Goal: Information Seeking & Learning: Learn about a topic

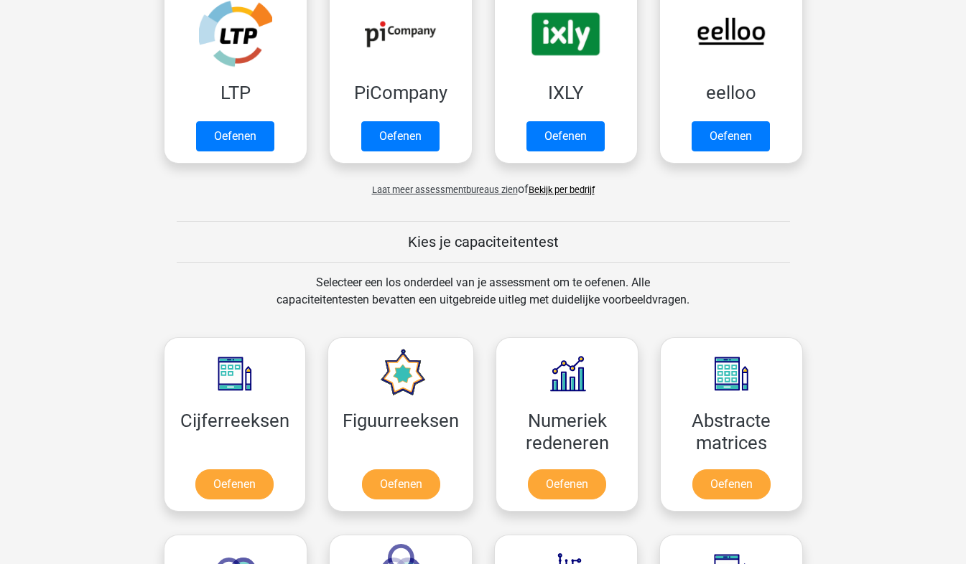
scroll to position [436, 0]
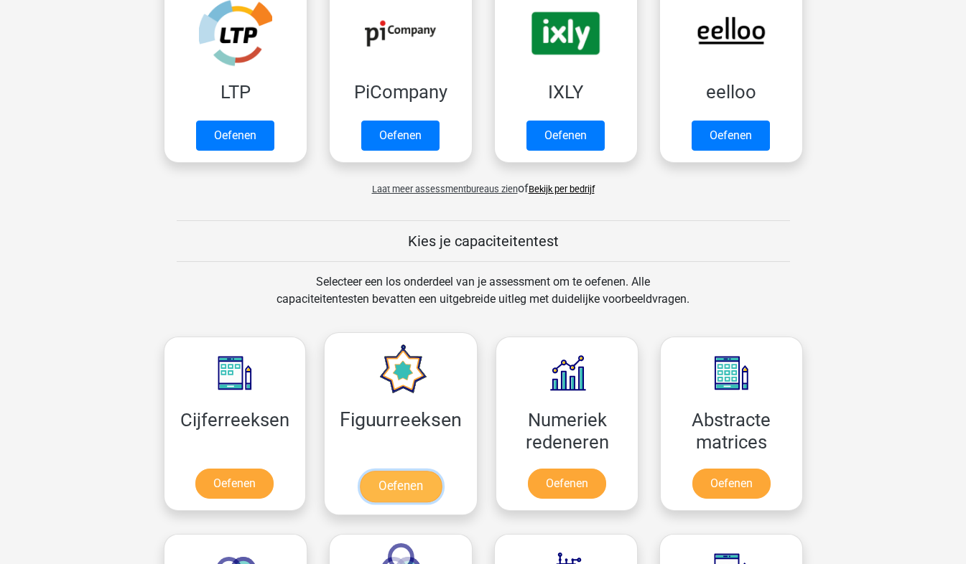
click at [413, 486] on link "Oefenen" at bounding box center [401, 487] width 82 height 32
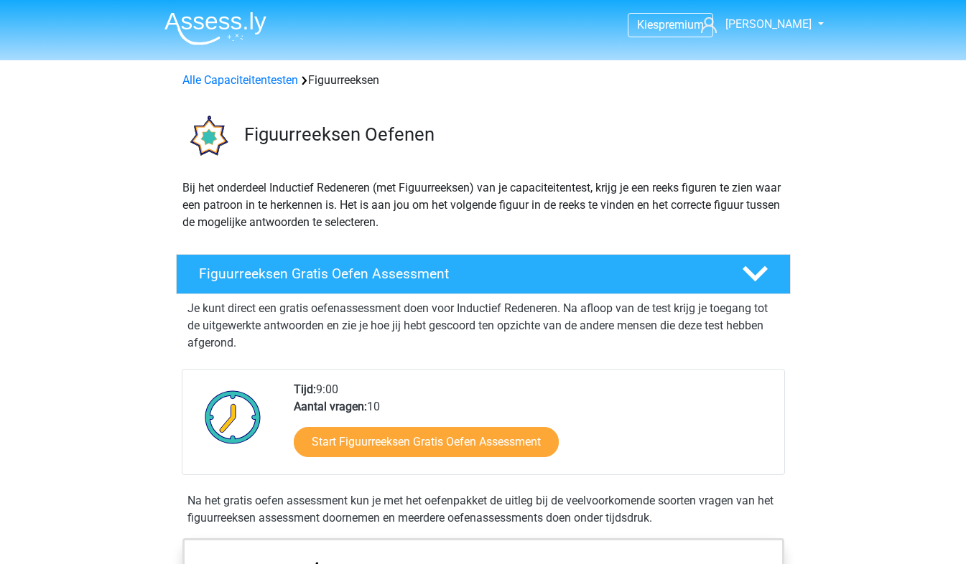
scroll to position [246, 0]
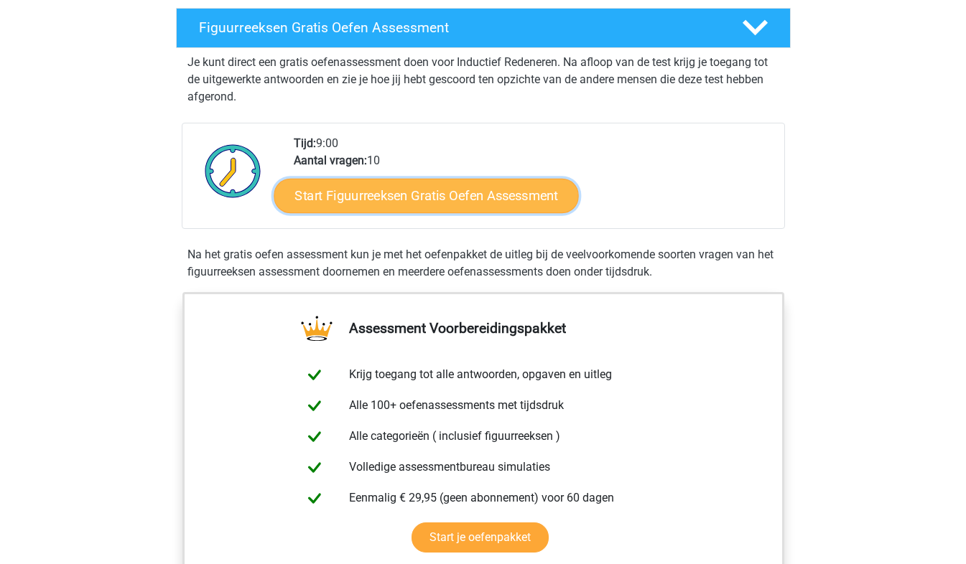
click at [508, 192] on link "Start Figuurreeksen Gratis Oefen Assessment" at bounding box center [426, 195] width 304 height 34
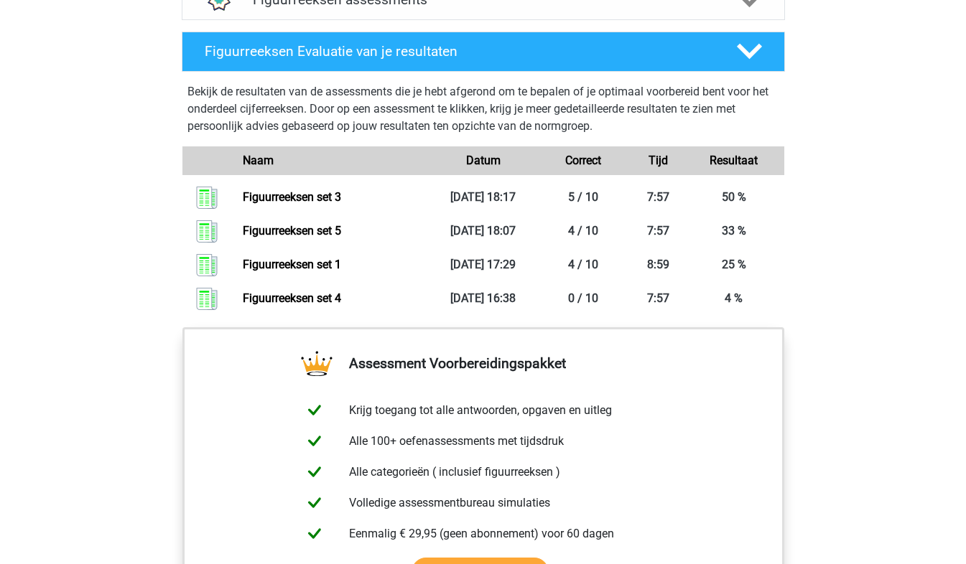
scroll to position [1014, 0]
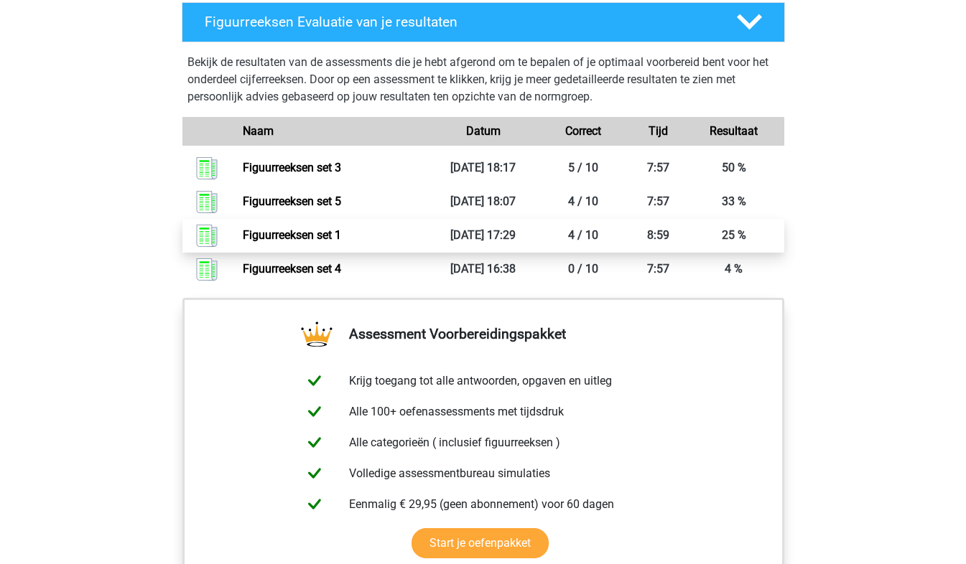
click at [330, 230] on link "Figuurreeksen set 1" at bounding box center [292, 235] width 98 height 14
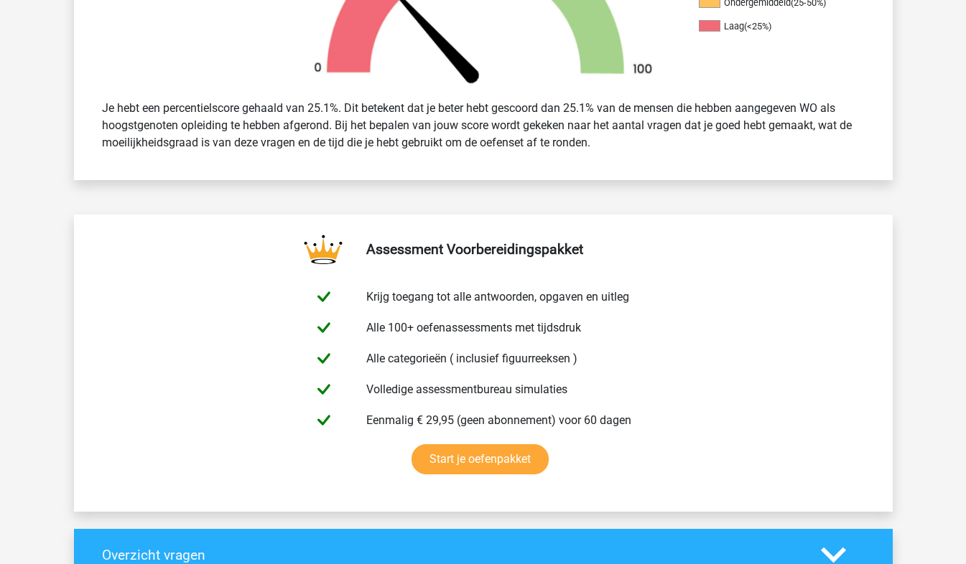
scroll to position [543, 0]
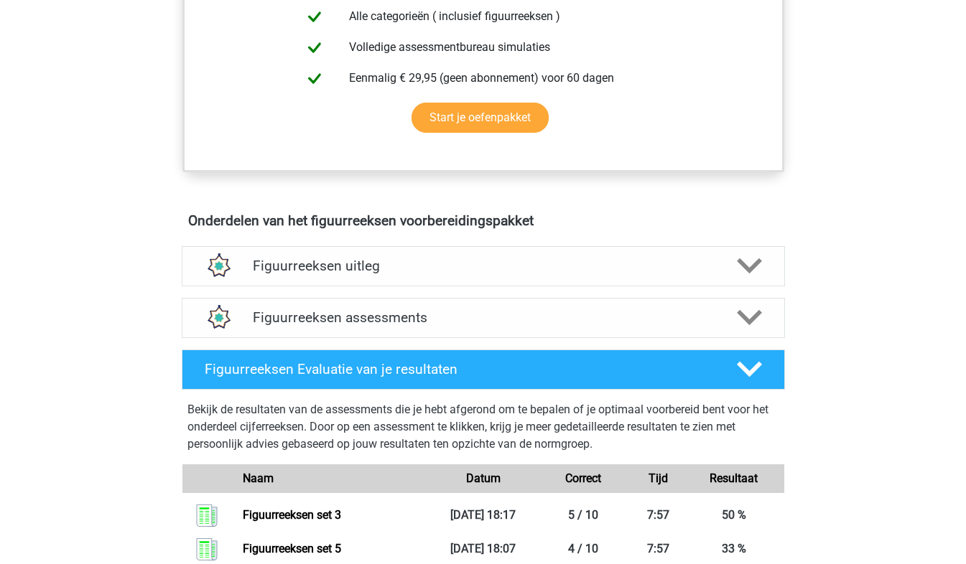
scroll to position [665, 0]
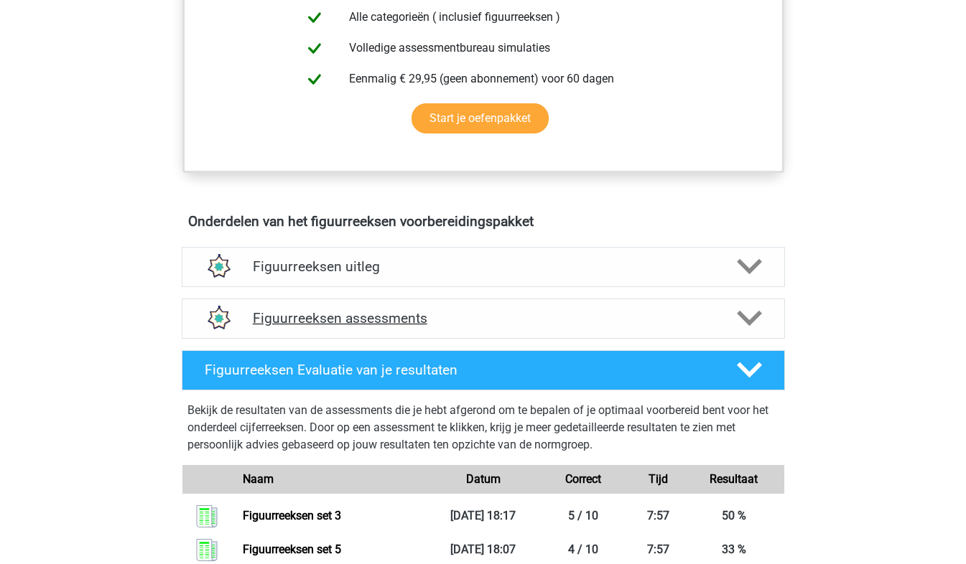
click at [427, 314] on h4 "Figuurreeksen assessments" at bounding box center [483, 318] width 461 height 17
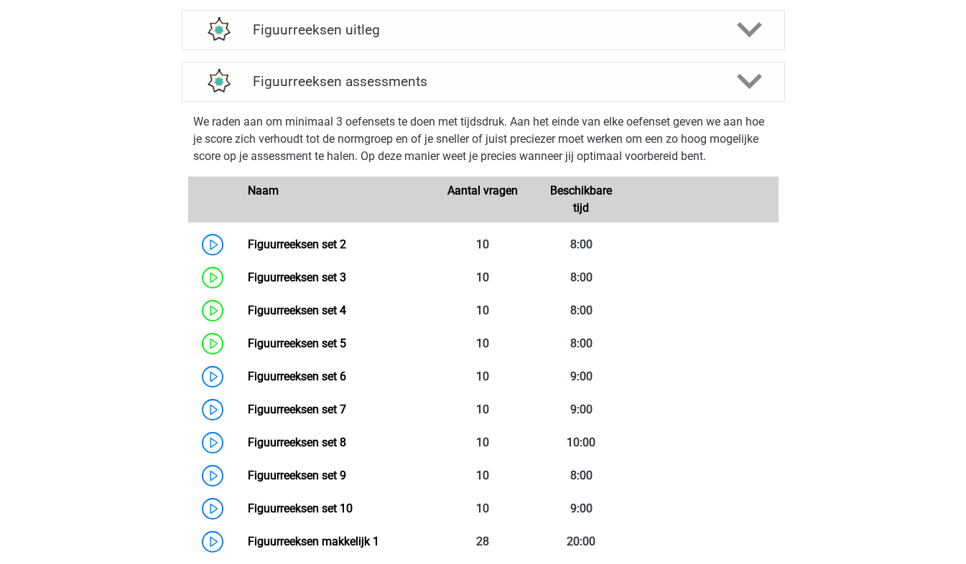
scroll to position [927, 0]
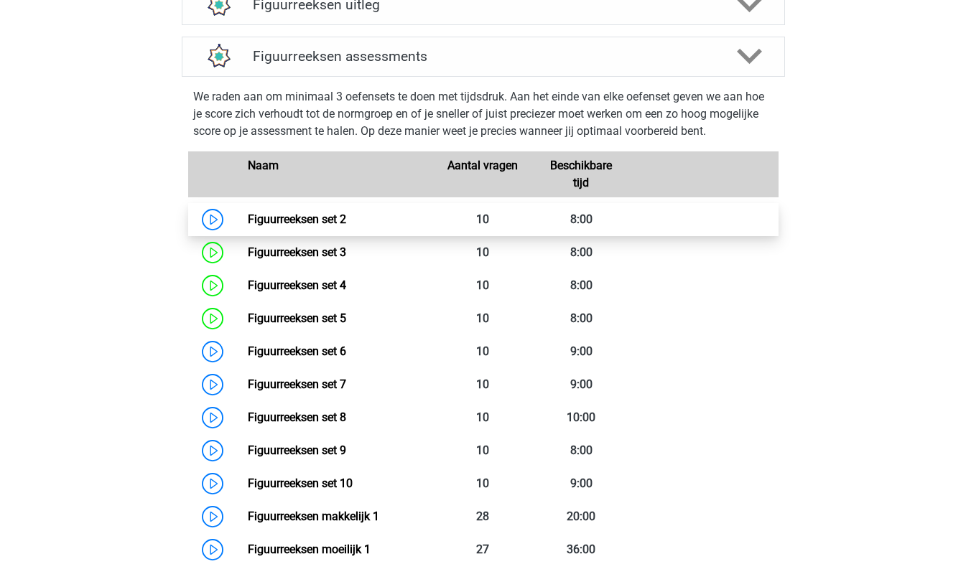
click at [248, 212] on link "Figuurreeksen set 2" at bounding box center [297, 219] width 98 height 14
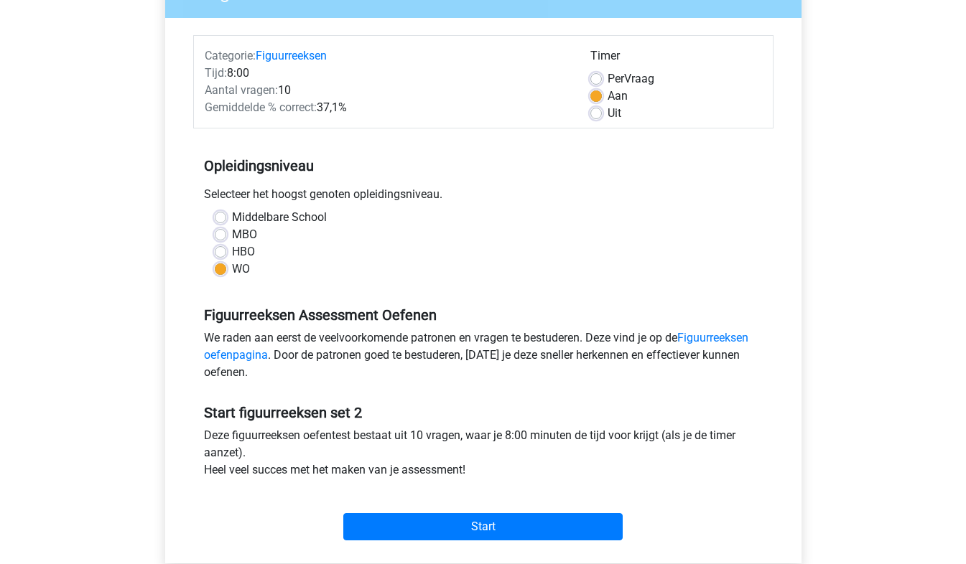
scroll to position [263, 0]
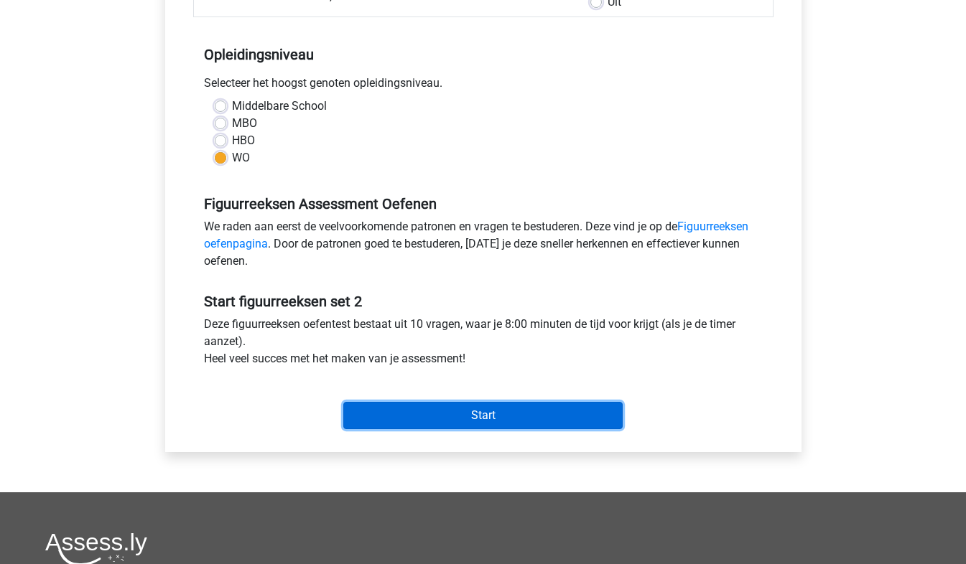
click at [420, 419] on input "Start" at bounding box center [482, 415] width 279 height 27
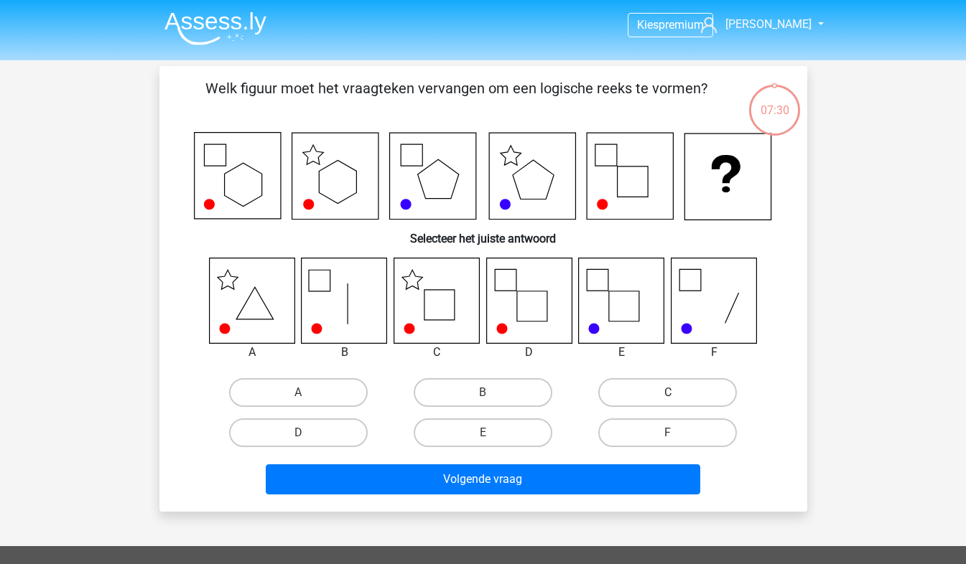
click at [655, 393] on label "C" at bounding box center [667, 392] width 139 height 29
click at [668, 393] on input "C" at bounding box center [672, 397] width 9 height 9
radio input "true"
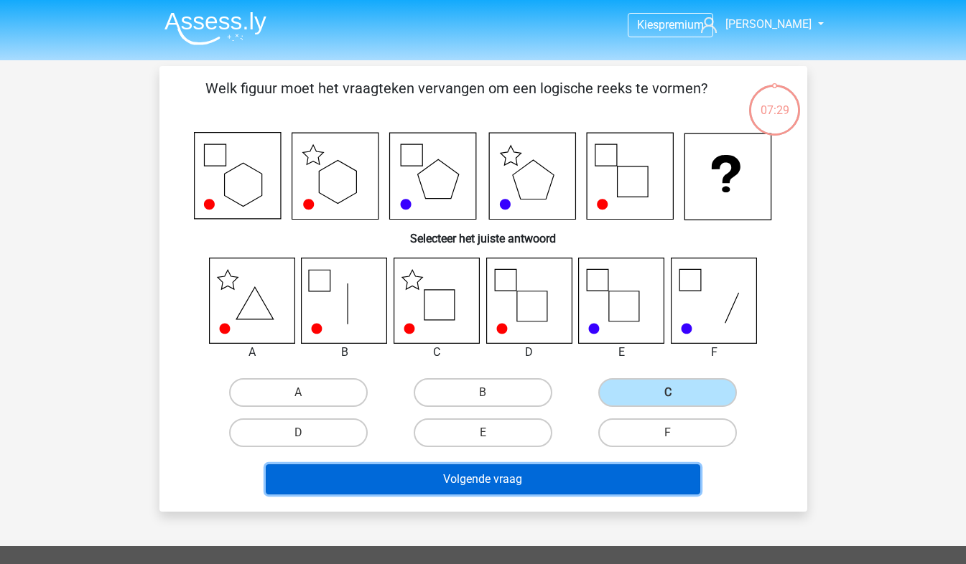
click at [590, 485] on button "Volgende vraag" at bounding box center [483, 479] width 434 height 30
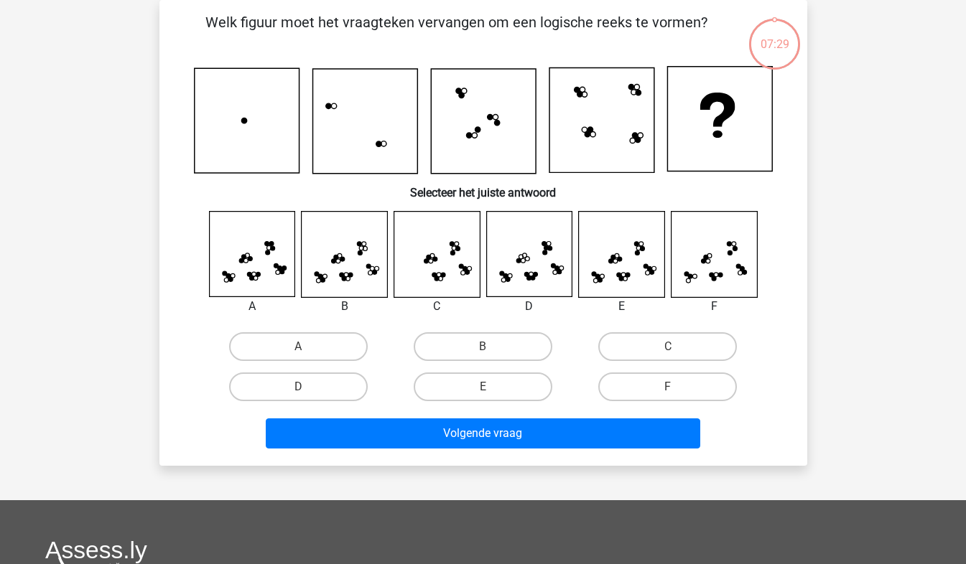
scroll to position [47, 0]
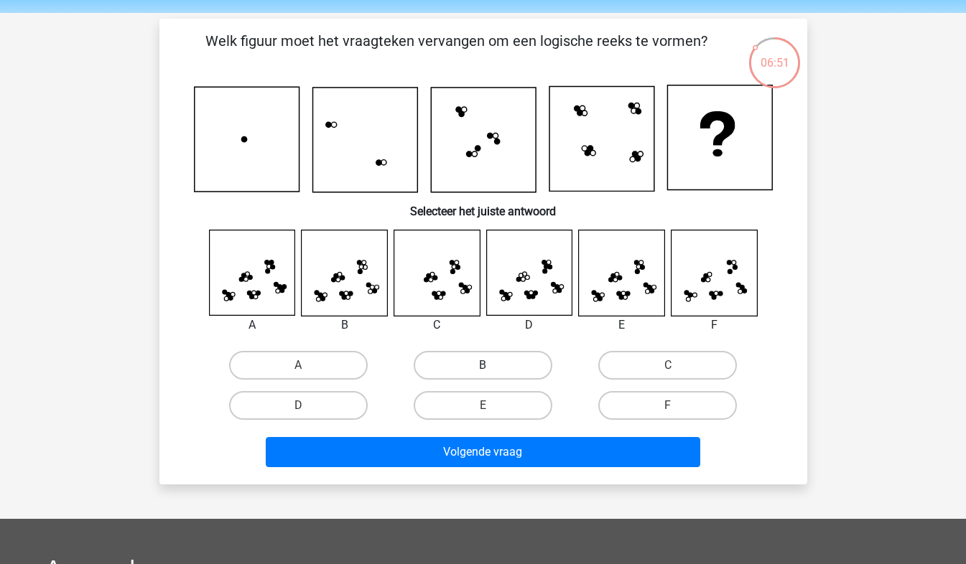
click at [482, 363] on label "B" at bounding box center [482, 365] width 139 height 29
click at [482, 365] on input "B" at bounding box center [486, 369] width 9 height 9
radio input "true"
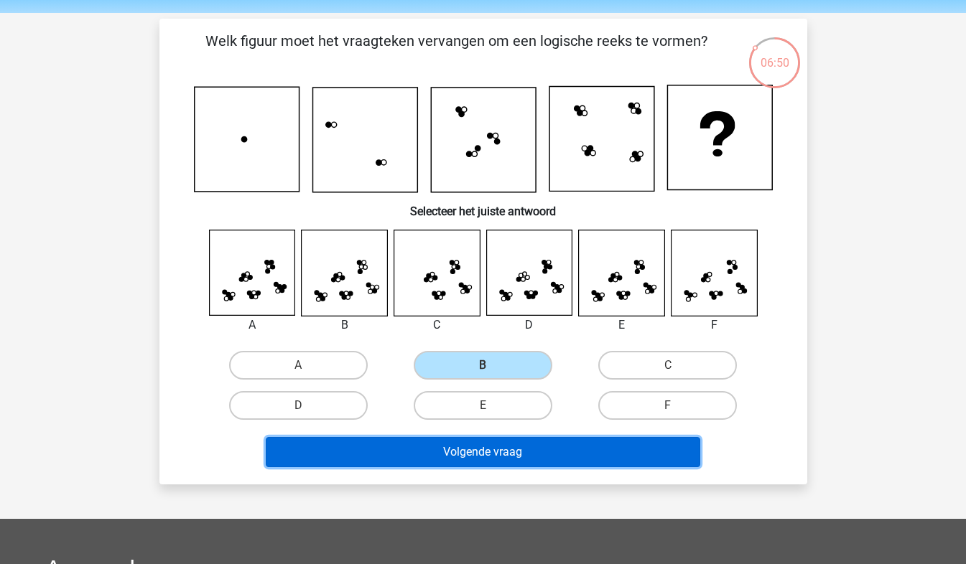
click at [469, 454] on button "Volgende vraag" at bounding box center [483, 452] width 434 height 30
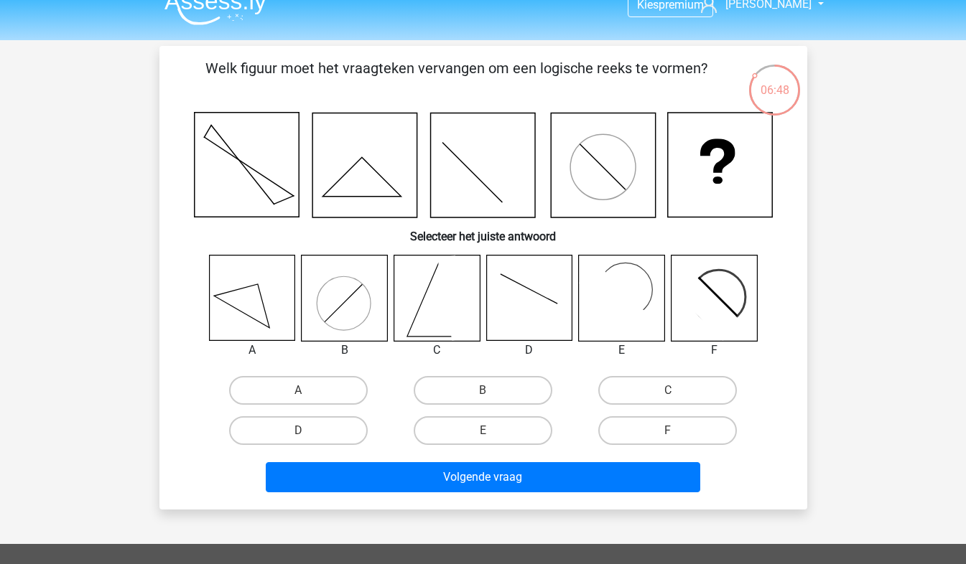
scroll to position [19, 0]
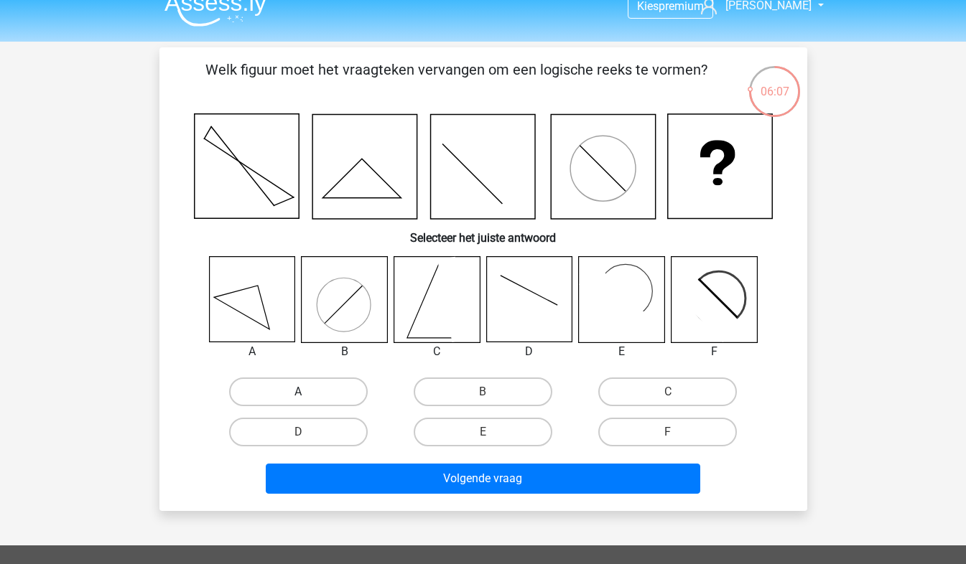
click at [339, 381] on label "A" at bounding box center [298, 392] width 139 height 29
click at [307, 392] on input "A" at bounding box center [302, 396] width 9 height 9
radio input "true"
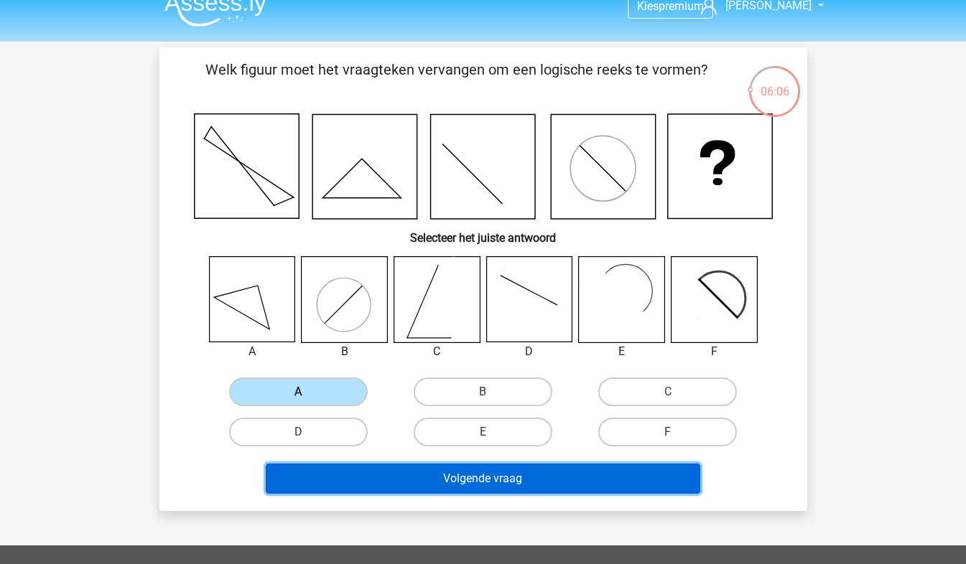
click at [463, 478] on button "Volgende vraag" at bounding box center [483, 479] width 434 height 30
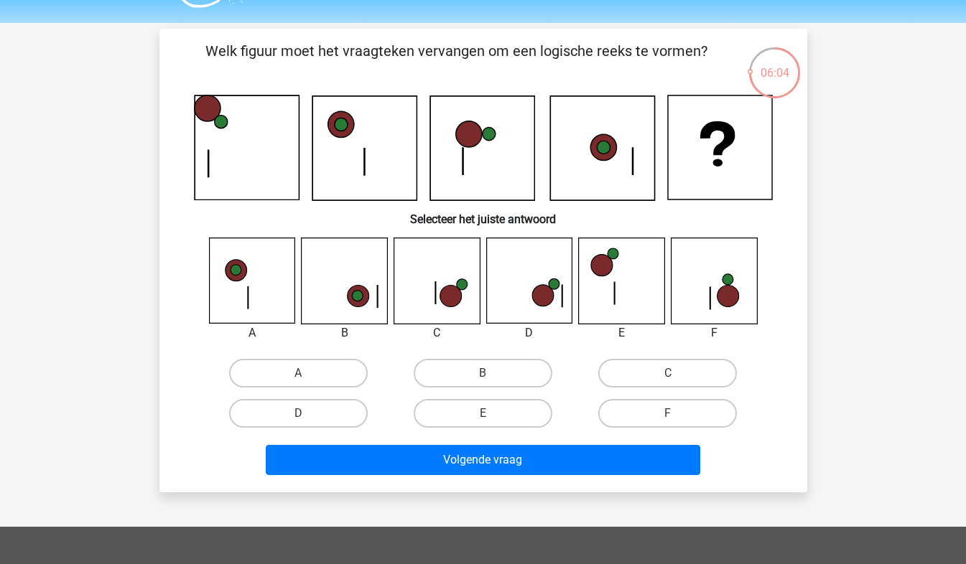
scroll to position [37, 0]
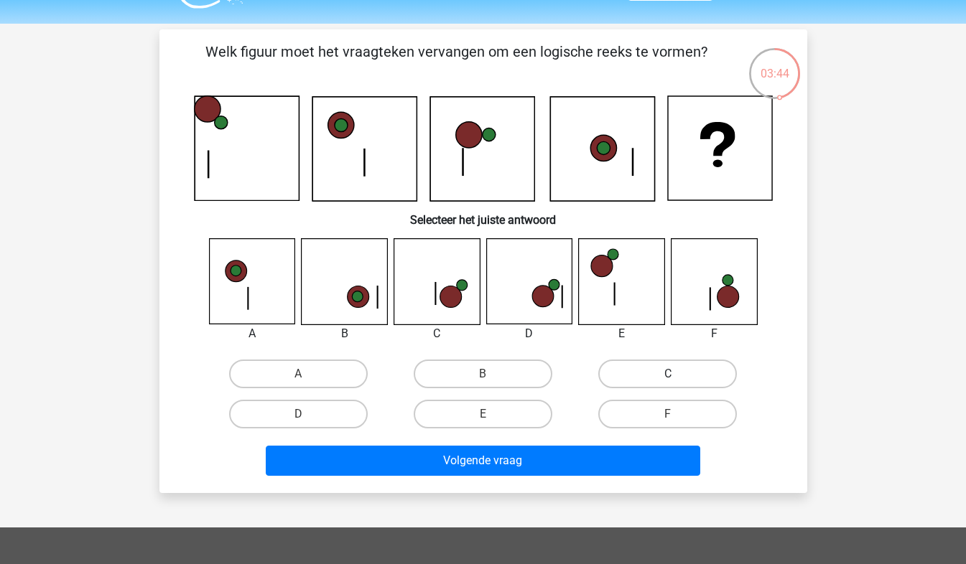
click at [630, 388] on label "C" at bounding box center [667, 374] width 139 height 29
click at [668, 383] on input "C" at bounding box center [672, 378] width 9 height 9
radio input "true"
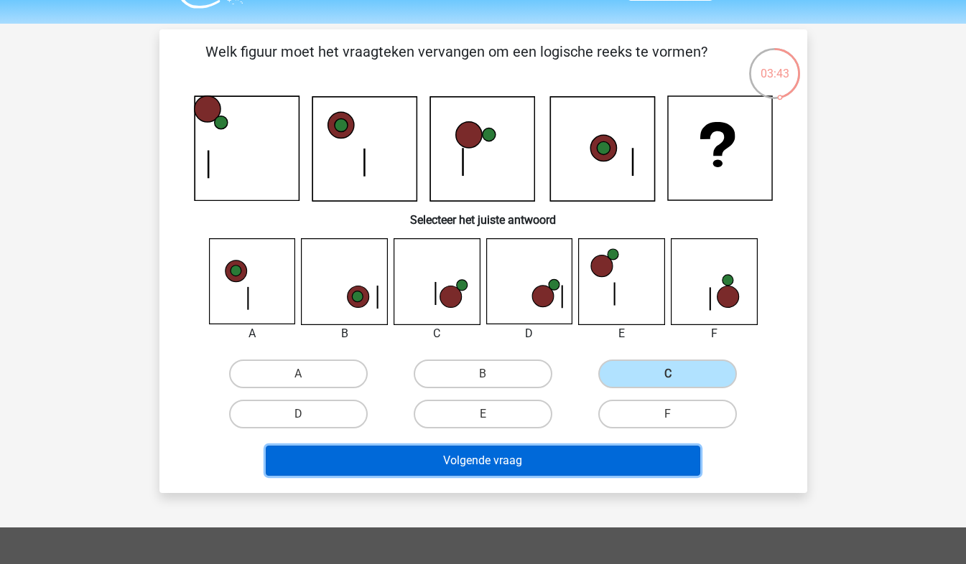
click at [556, 452] on button "Volgende vraag" at bounding box center [483, 461] width 434 height 30
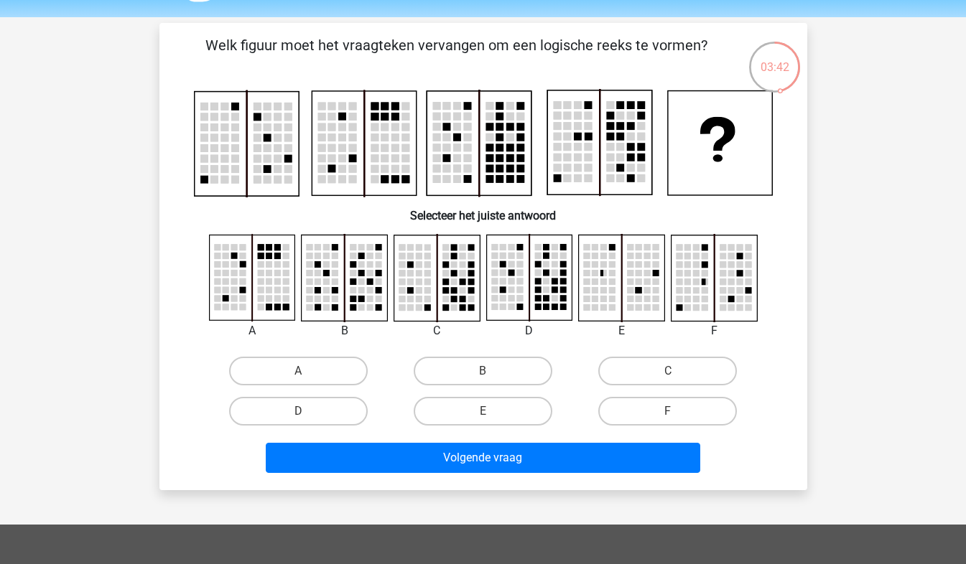
scroll to position [41, 0]
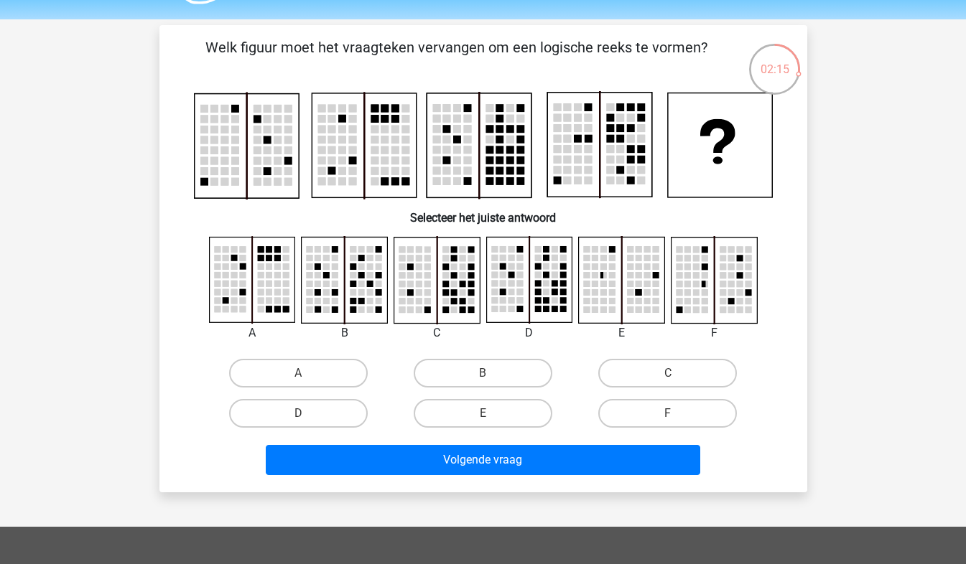
click at [413, 286] on rect at bounding box center [410, 284] width 6 height 6
click at [336, 417] on label "D" at bounding box center [298, 413] width 139 height 29
click at [307, 417] on input "D" at bounding box center [302, 417] width 9 height 9
radio input "true"
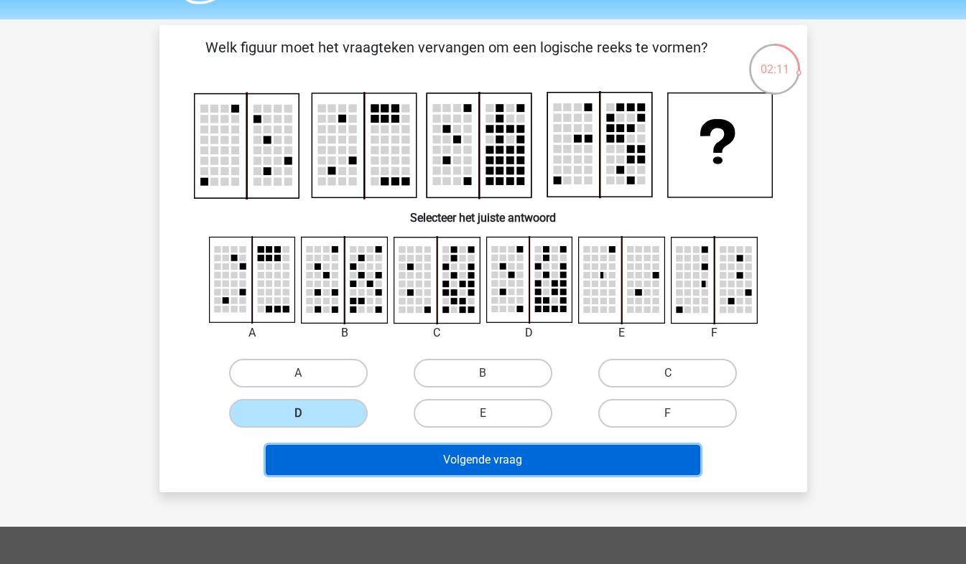
click at [396, 462] on button "Volgende vraag" at bounding box center [483, 460] width 434 height 30
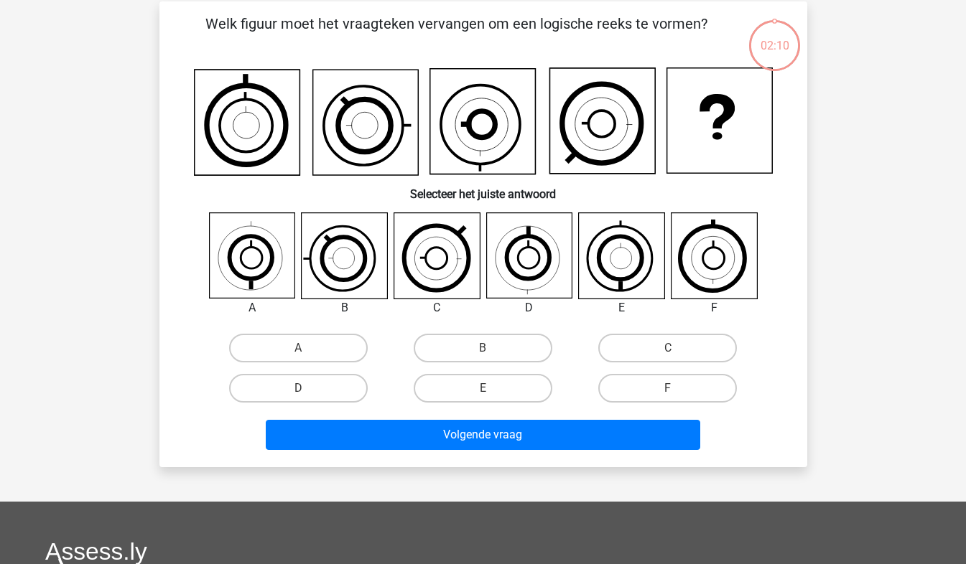
scroll to position [66, 0]
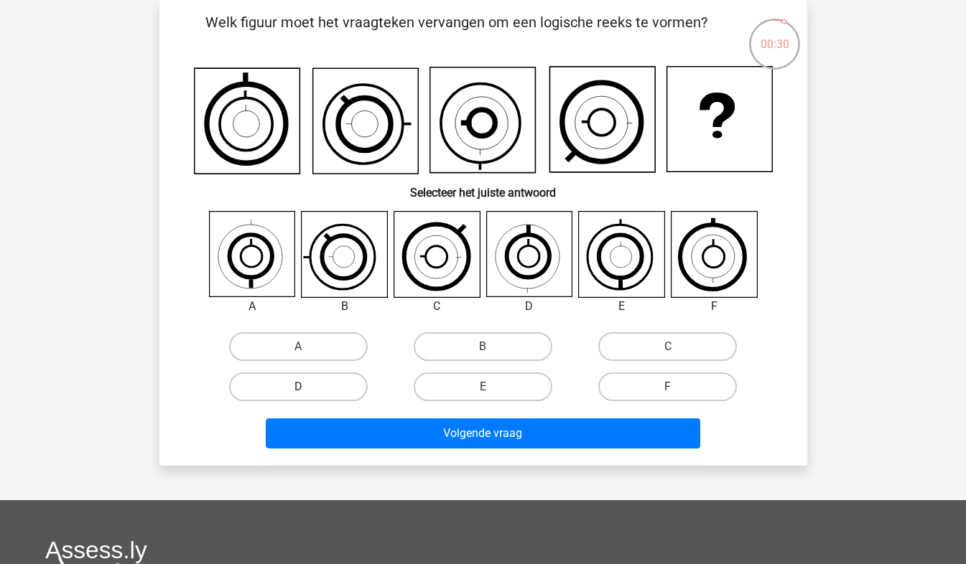
click at [342, 385] on label "D" at bounding box center [298, 387] width 139 height 29
click at [307, 387] on input "D" at bounding box center [302, 391] width 9 height 9
radio input "true"
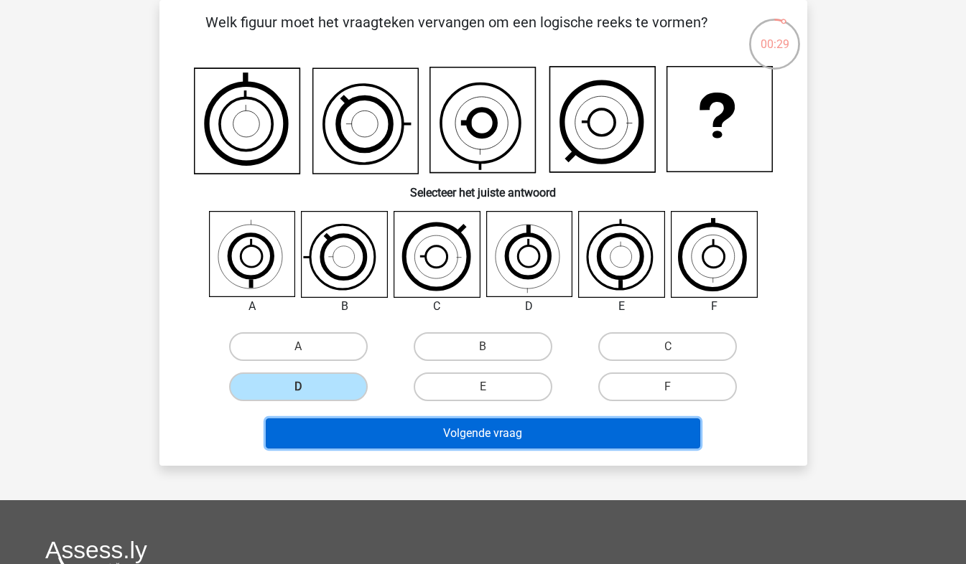
click at [390, 430] on button "Volgende vraag" at bounding box center [483, 434] width 434 height 30
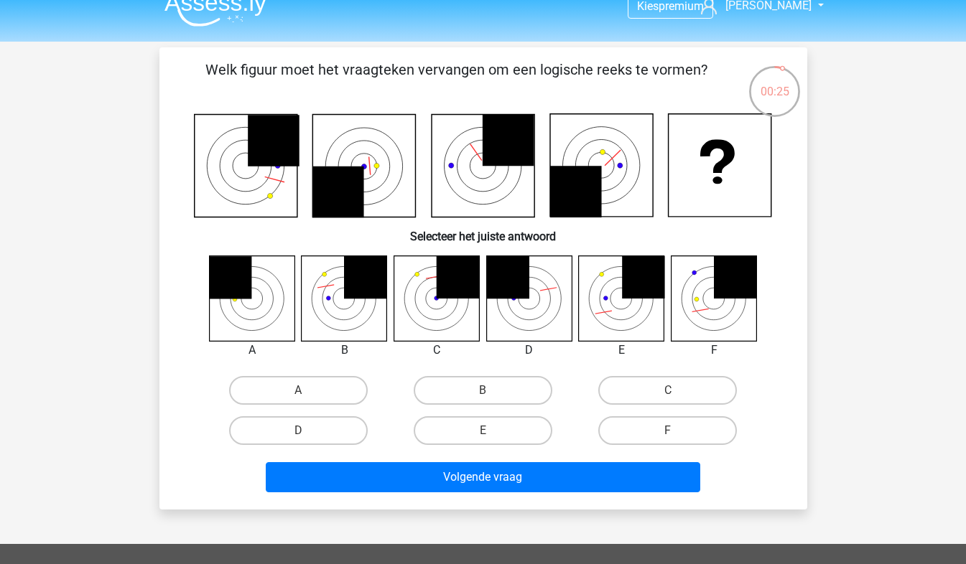
scroll to position [17, 0]
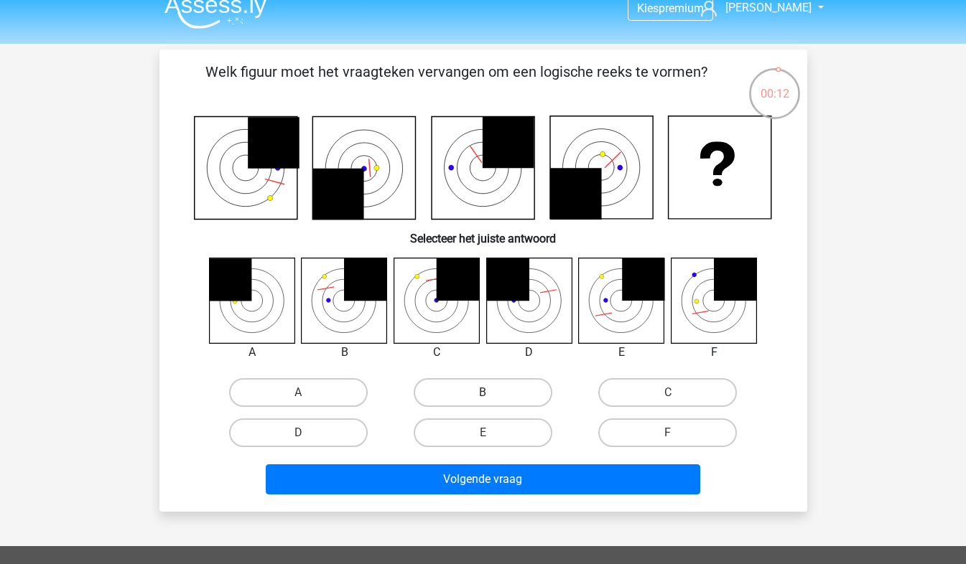
click at [482, 398] on label "B" at bounding box center [482, 392] width 139 height 29
click at [482, 398] on input "B" at bounding box center [486, 397] width 9 height 9
radio input "true"
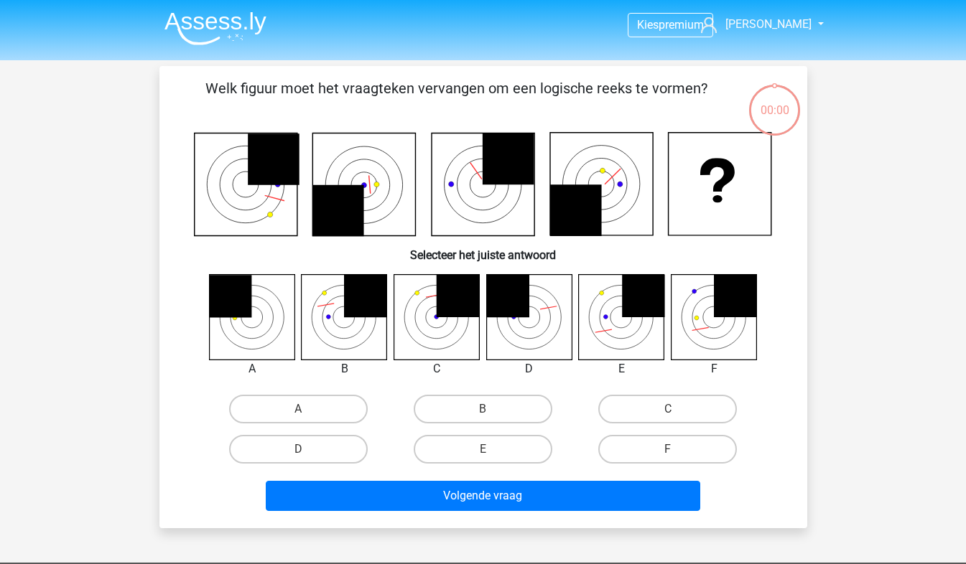
scroll to position [17, 0]
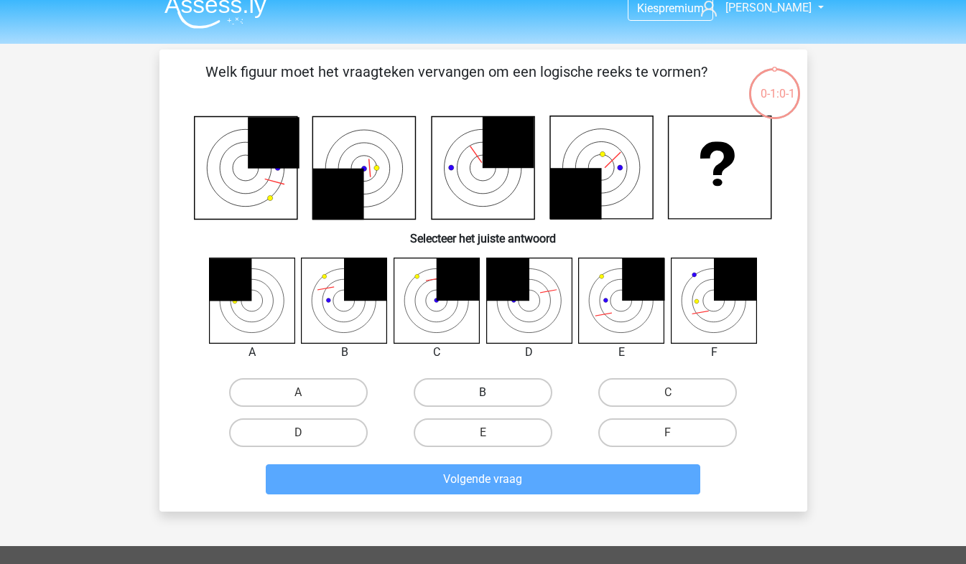
click at [488, 391] on label "B" at bounding box center [482, 392] width 139 height 29
click at [488, 393] on input "B" at bounding box center [486, 397] width 9 height 9
radio input "true"
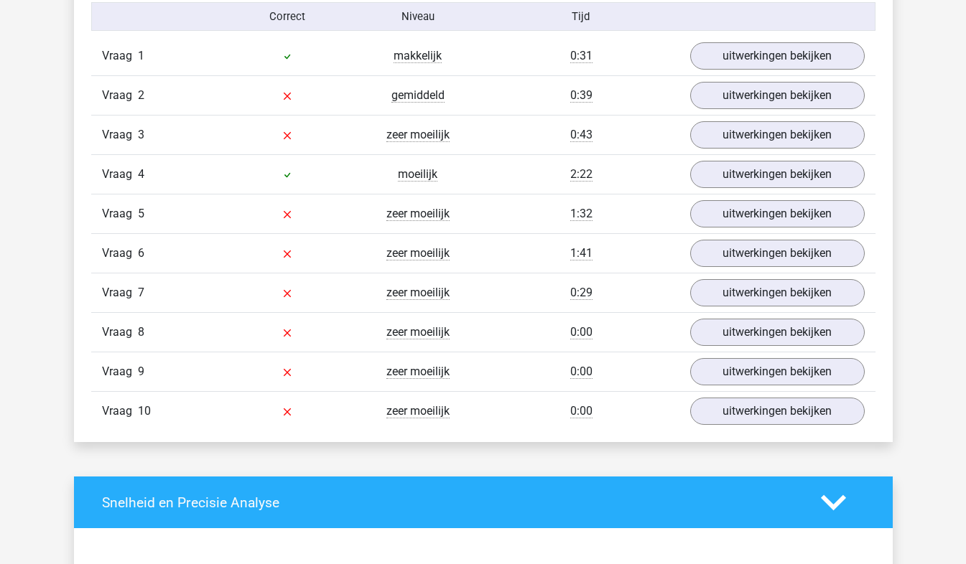
scroll to position [1203, 0]
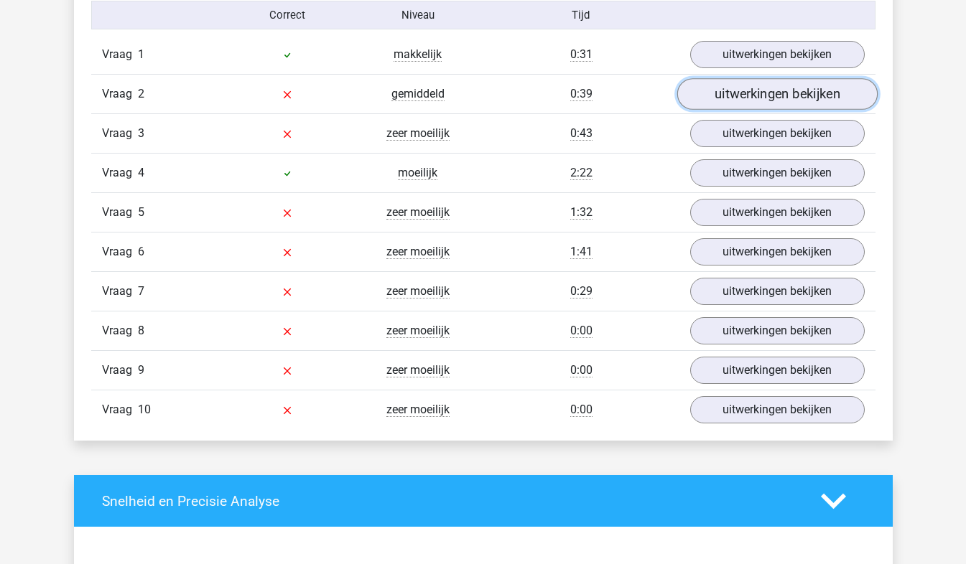
click at [732, 94] on link "uitwerkingen bekijken" at bounding box center [776, 95] width 200 height 32
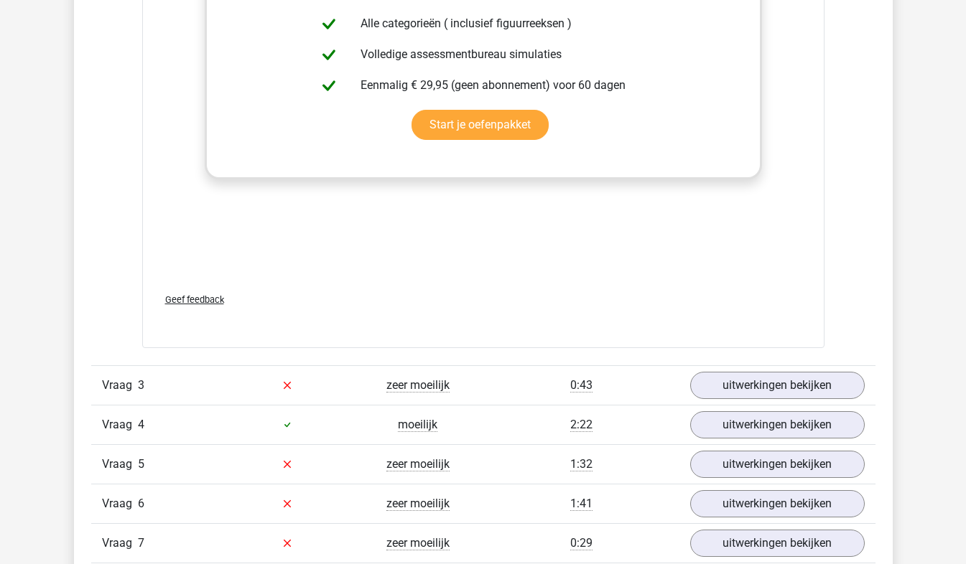
scroll to position [2318, 0]
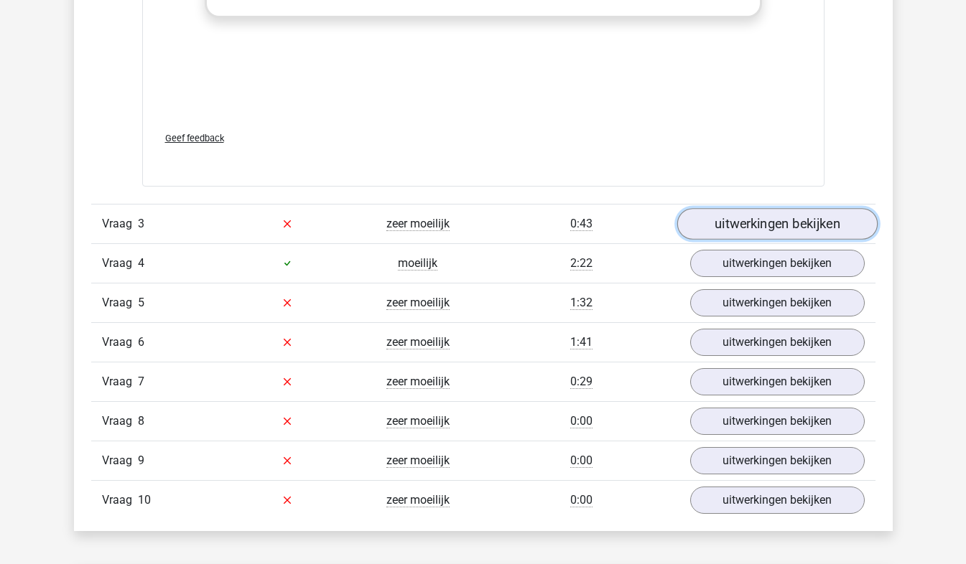
click at [719, 230] on link "uitwerkingen bekijken" at bounding box center [776, 224] width 200 height 32
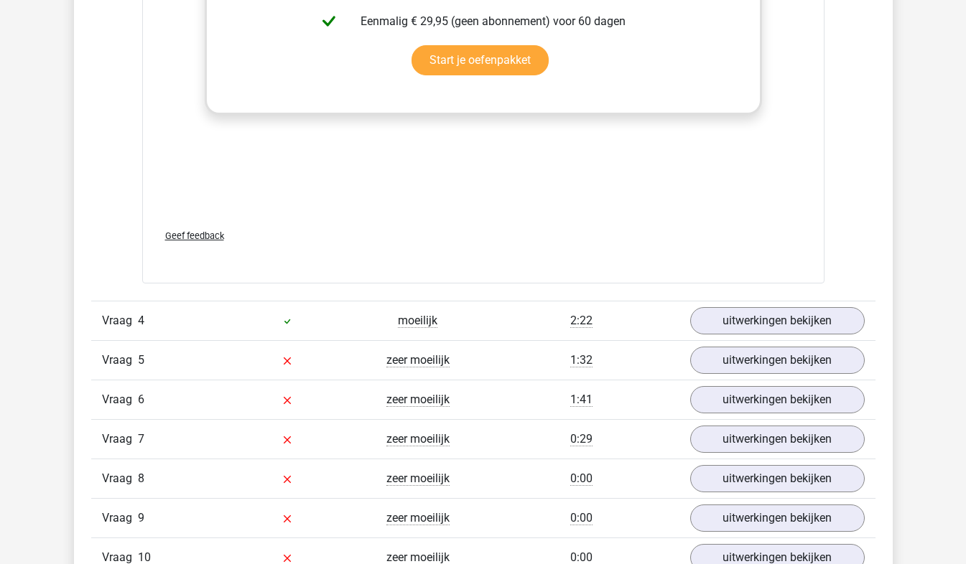
scroll to position [3463, 0]
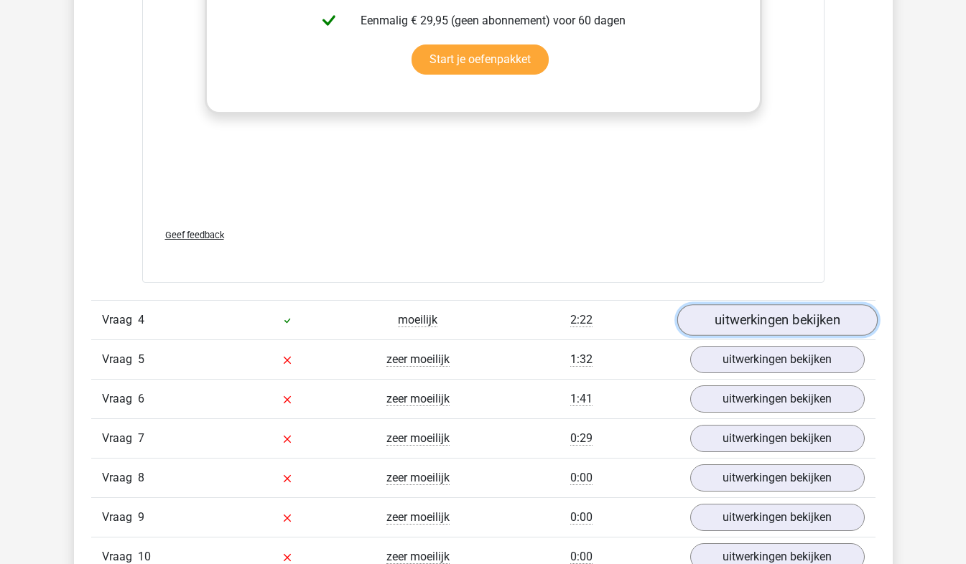
click at [732, 314] on link "uitwerkingen bekijken" at bounding box center [776, 320] width 200 height 32
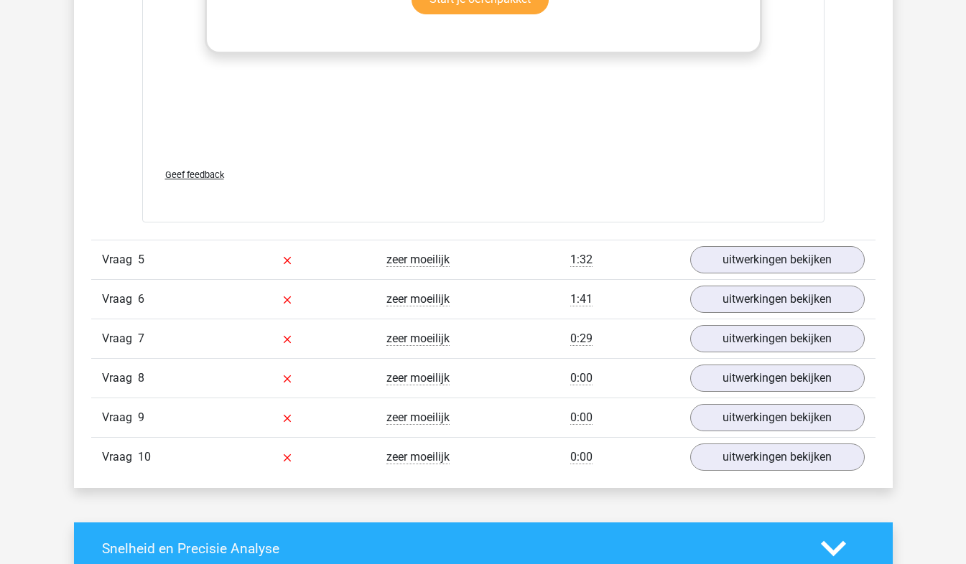
scroll to position [4786, 0]
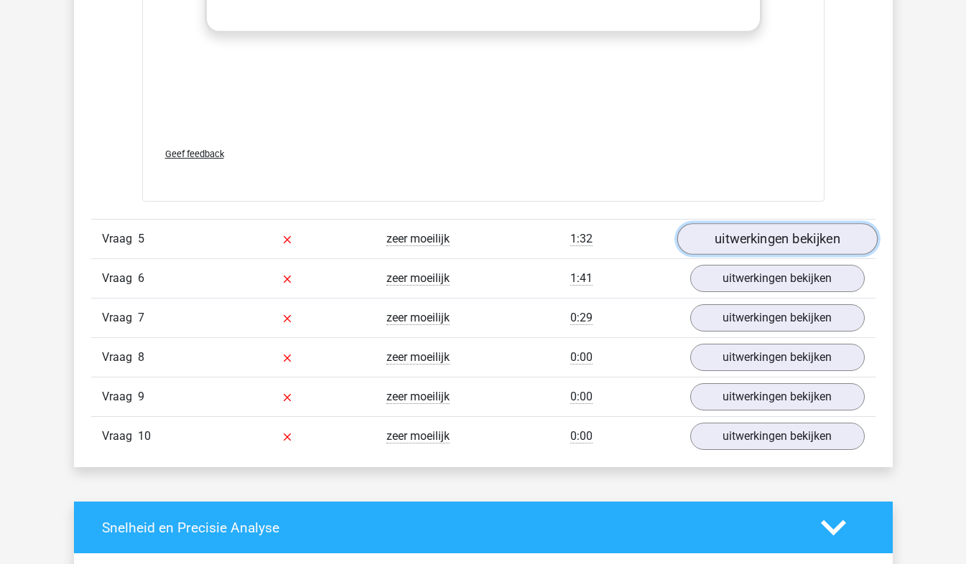
click at [833, 246] on link "uitwerkingen bekijken" at bounding box center [776, 239] width 200 height 32
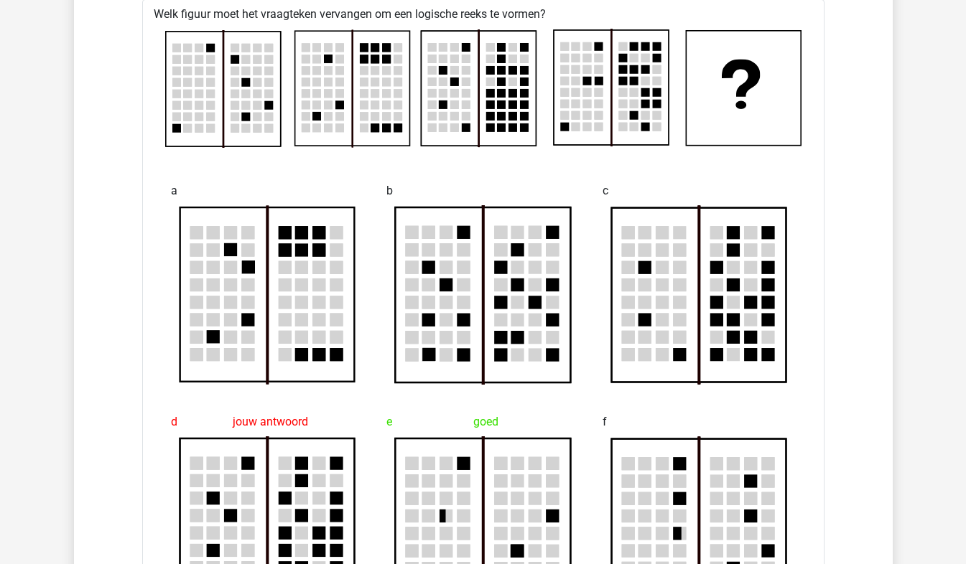
scroll to position [5074, 0]
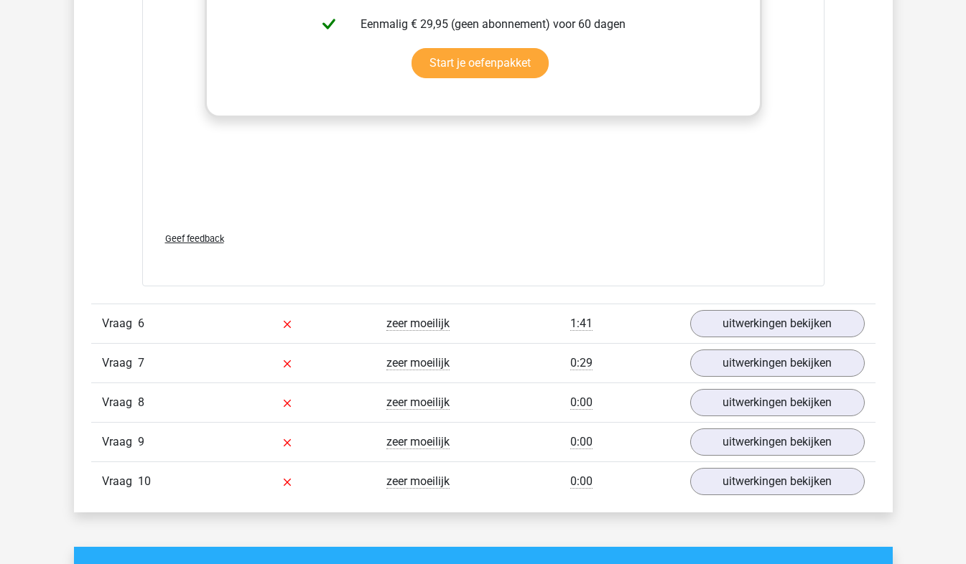
scroll to position [5946, 0]
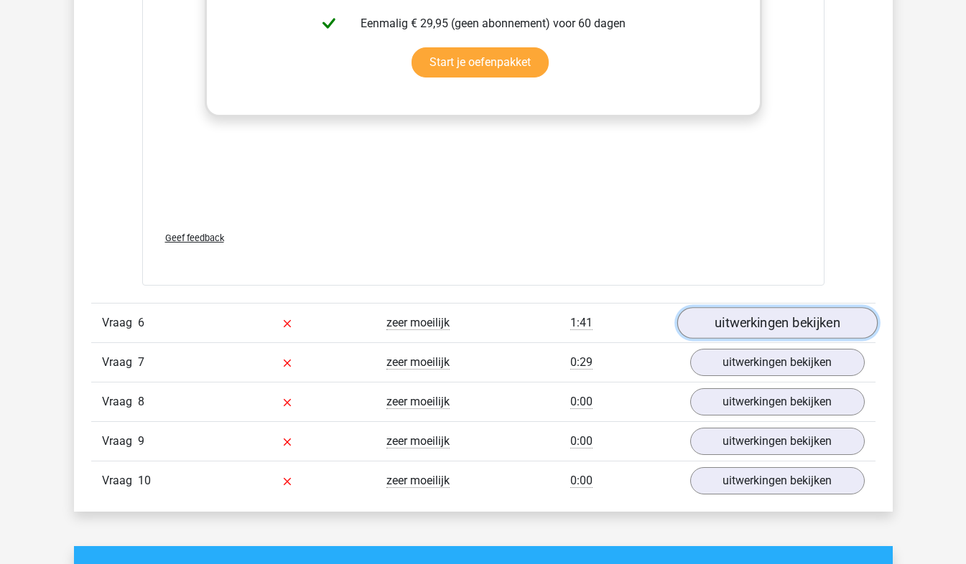
click at [711, 327] on link "uitwerkingen bekijken" at bounding box center [776, 323] width 200 height 32
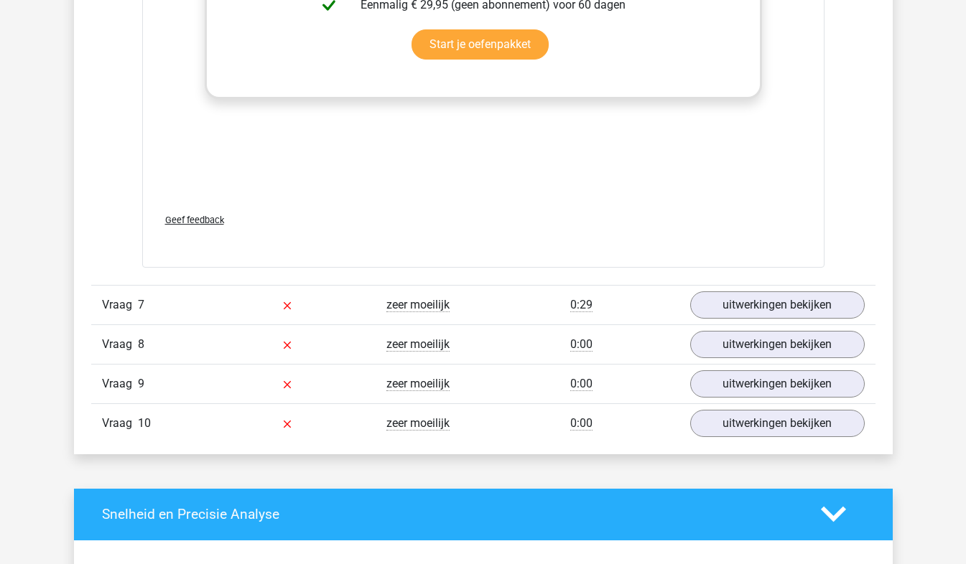
scroll to position [7210, 0]
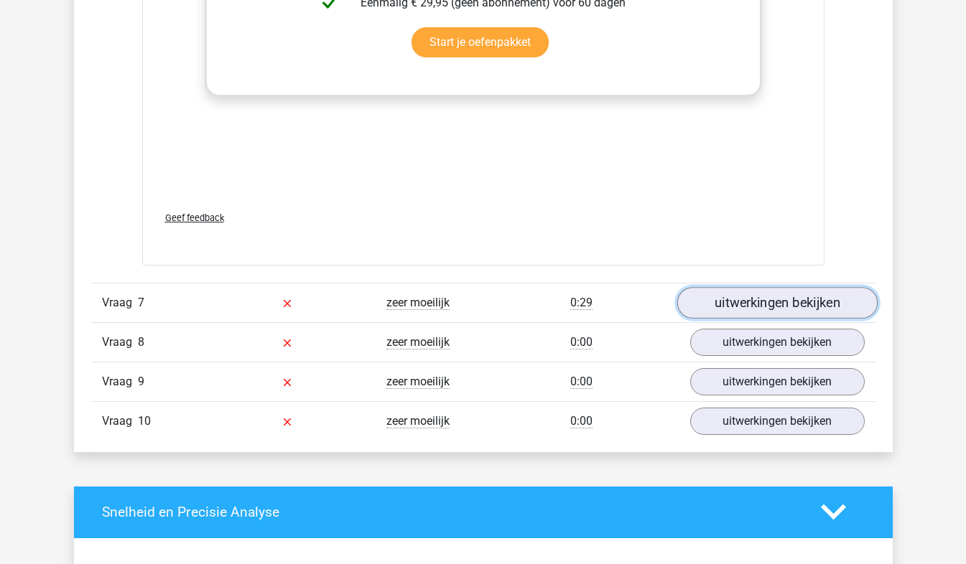
click at [752, 302] on link "uitwerkingen bekijken" at bounding box center [776, 303] width 200 height 32
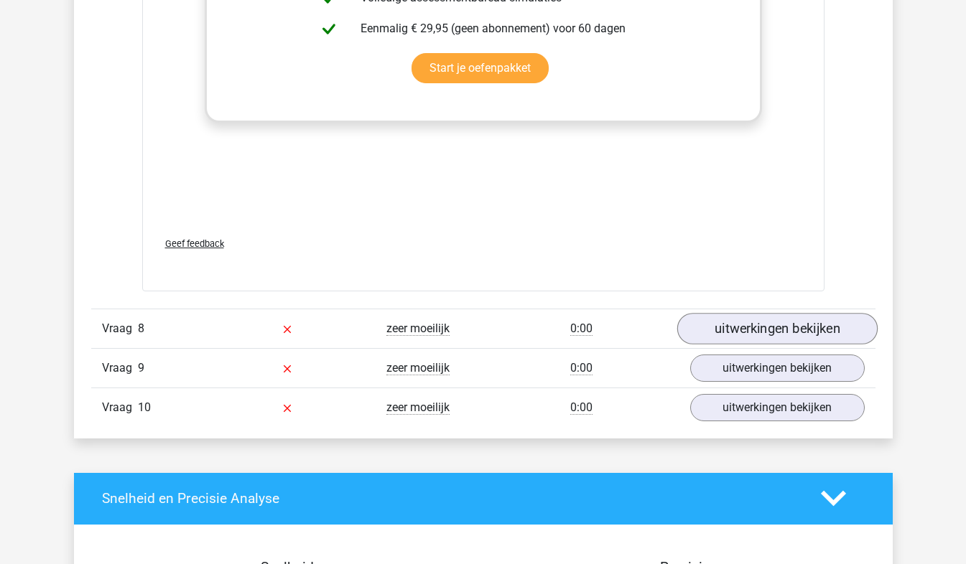
scroll to position [8426, 0]
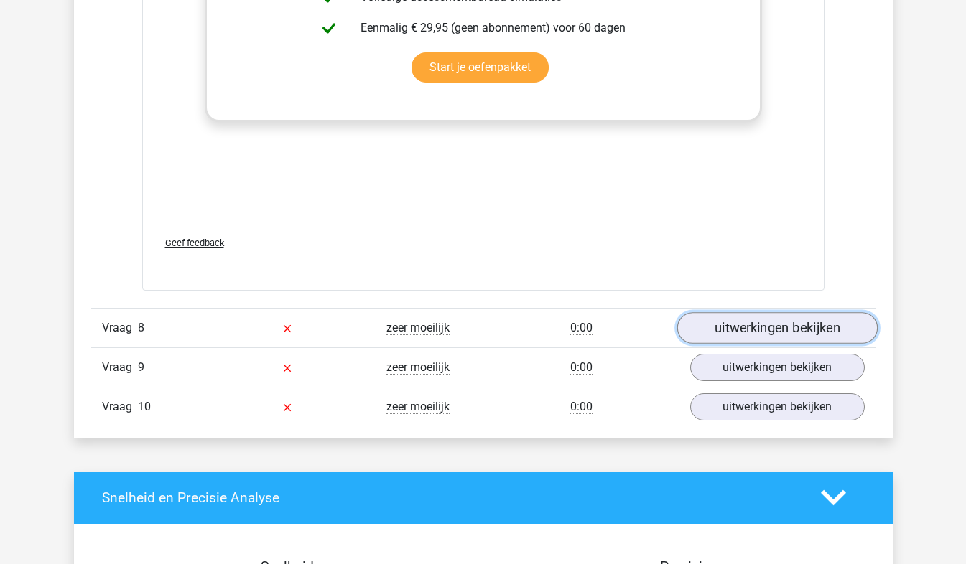
click at [777, 335] on link "uitwerkingen bekijken" at bounding box center [776, 328] width 200 height 32
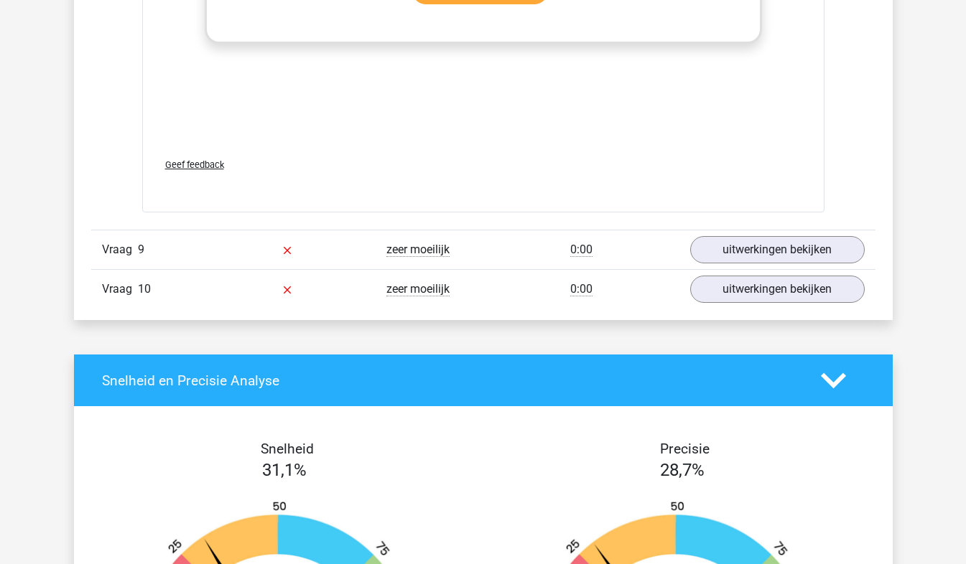
scroll to position [9729, 0]
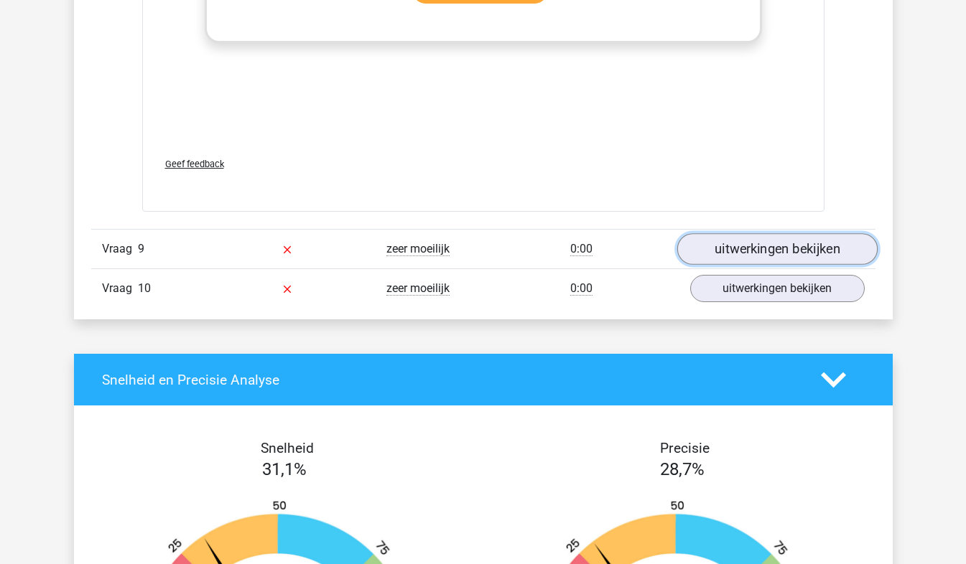
click at [725, 246] on link "uitwerkingen bekijken" at bounding box center [776, 249] width 200 height 32
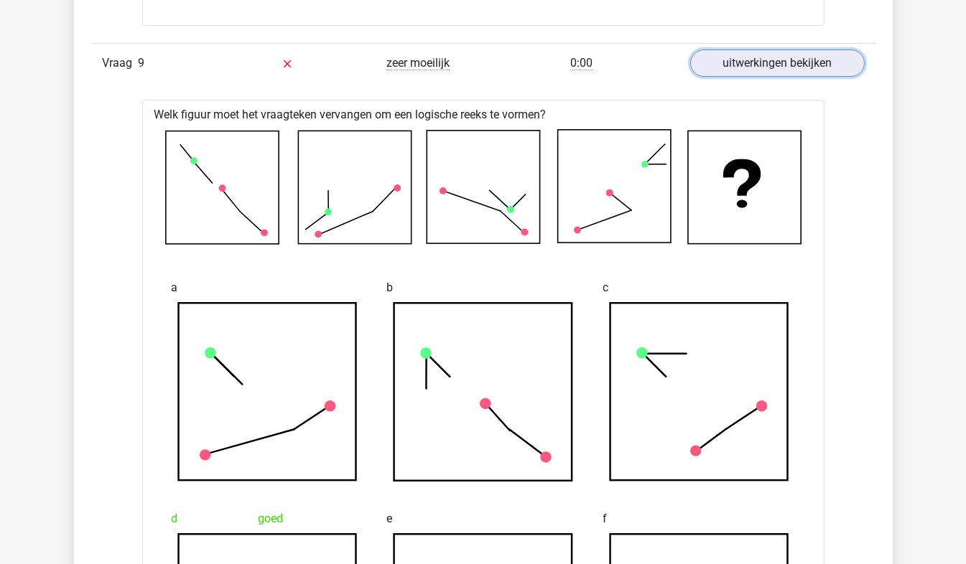
scroll to position [9909, 0]
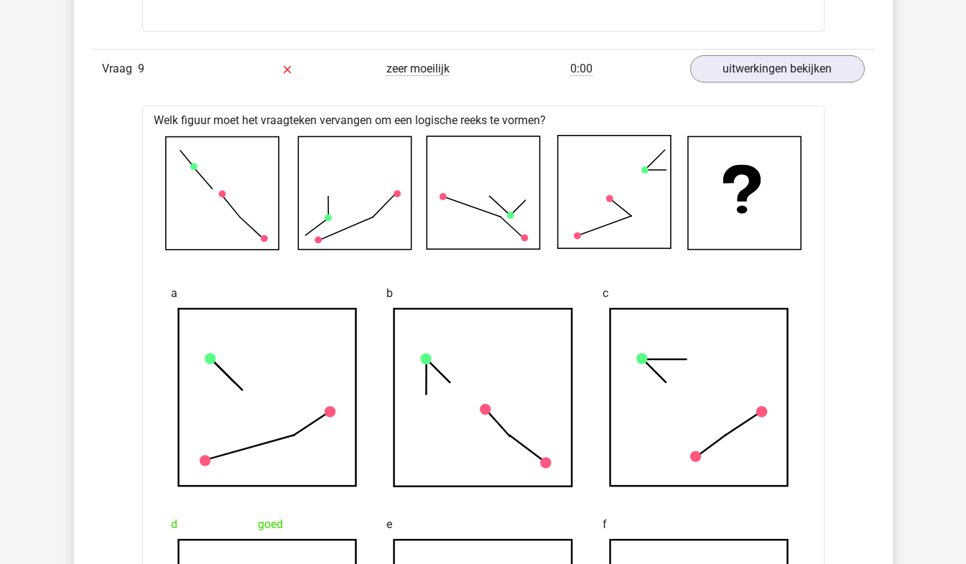
click at [452, 274] on div "b" at bounding box center [483, 383] width 216 height 231
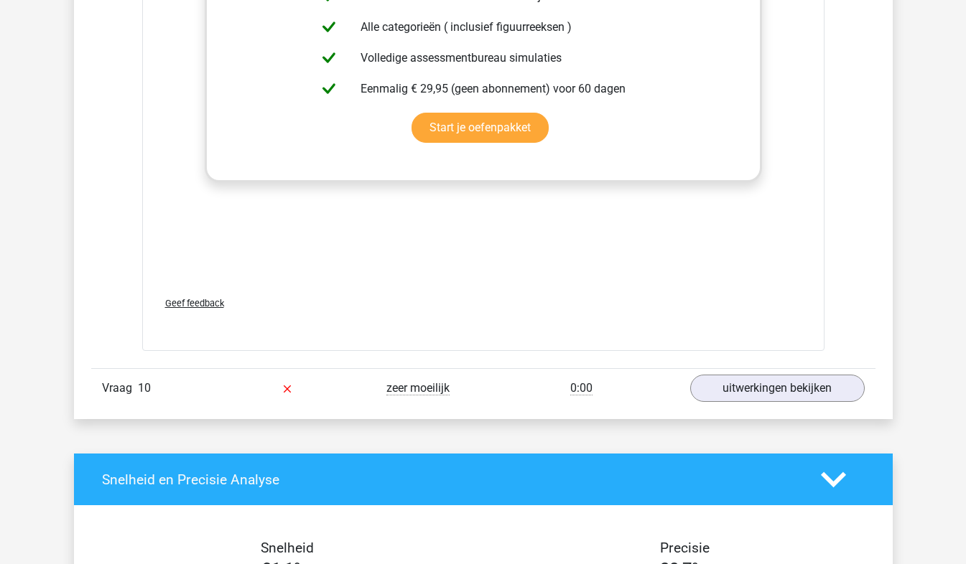
scroll to position [10970, 0]
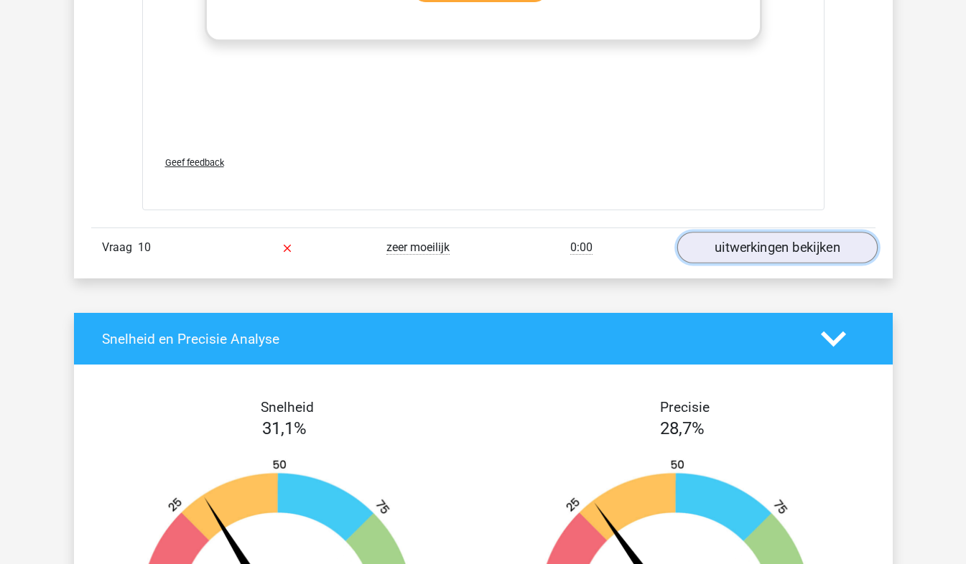
click at [783, 248] on link "uitwerkingen bekijken" at bounding box center [776, 248] width 200 height 32
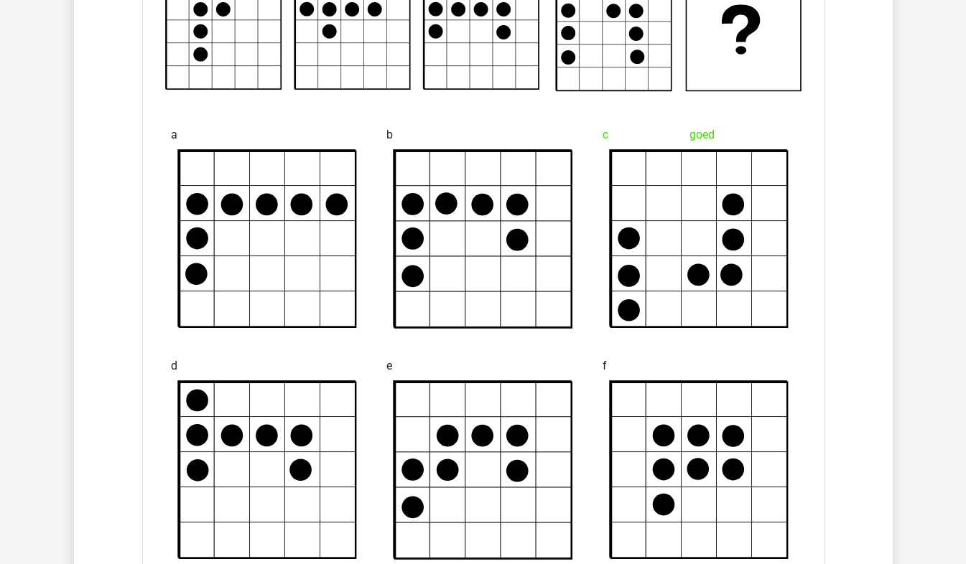
scroll to position [11309, 0]
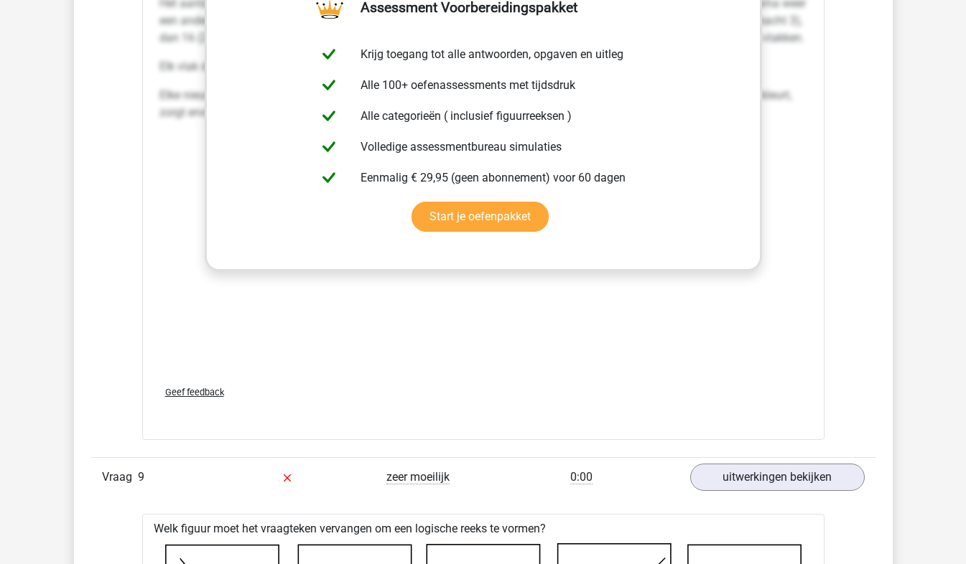
scroll to position [9497, 0]
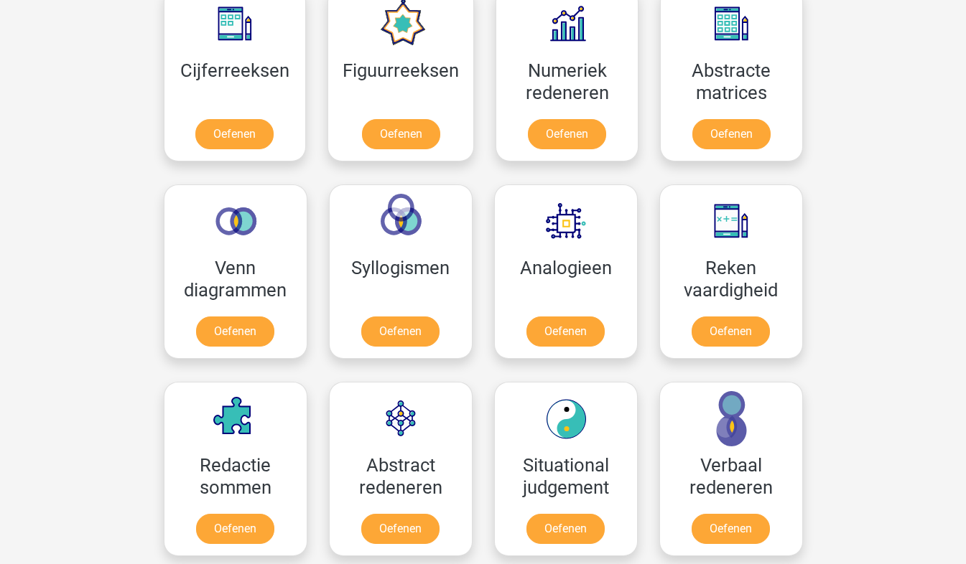
scroll to position [757, 0]
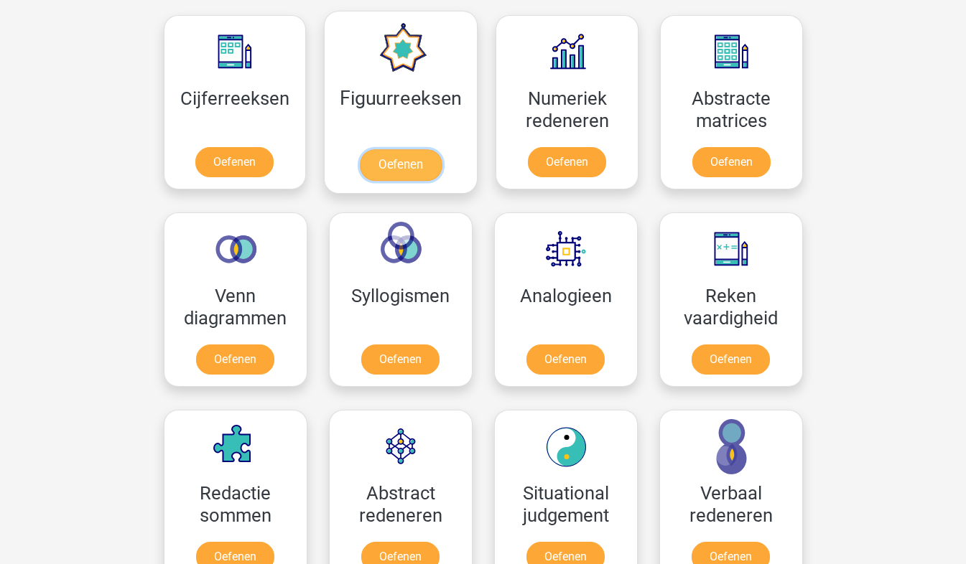
click at [393, 172] on link "Oefenen" at bounding box center [401, 165] width 82 height 32
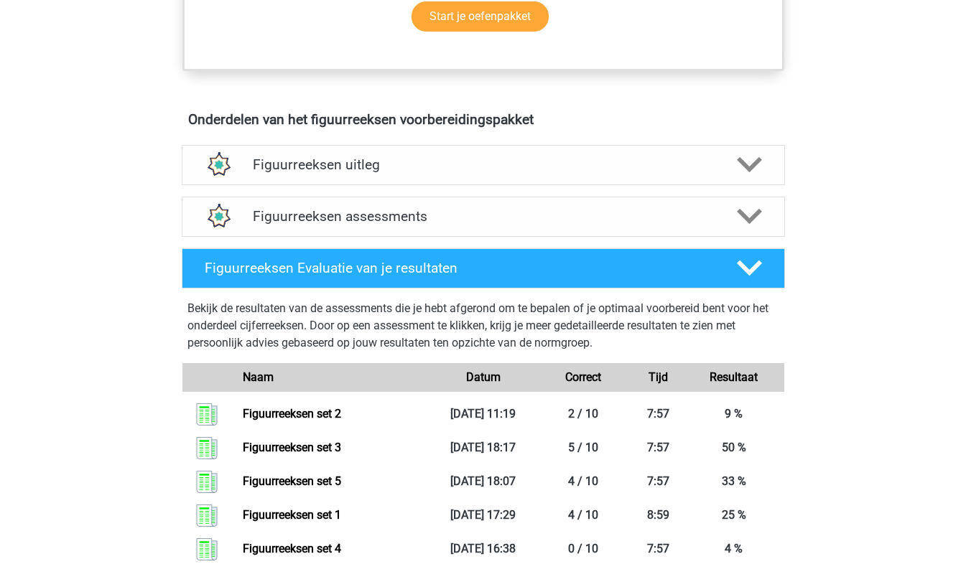
scroll to position [725, 0]
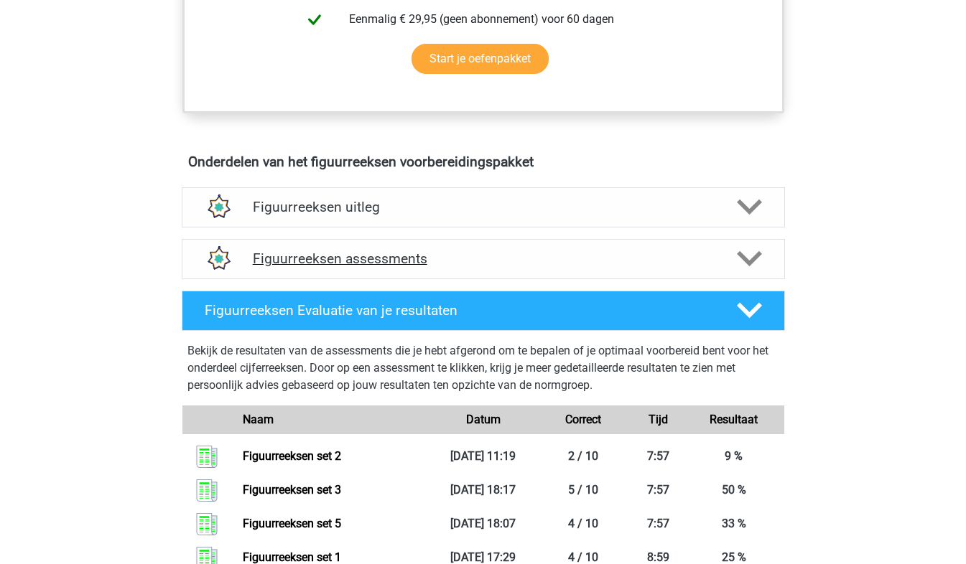
click at [655, 271] on div "Figuurreeksen assessments" at bounding box center [483, 259] width 603 height 40
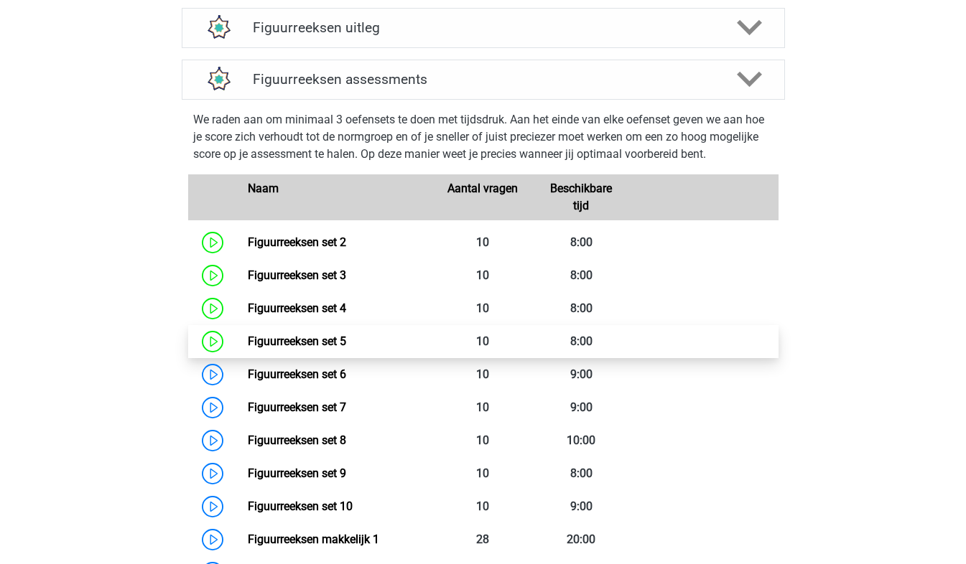
scroll to position [905, 0]
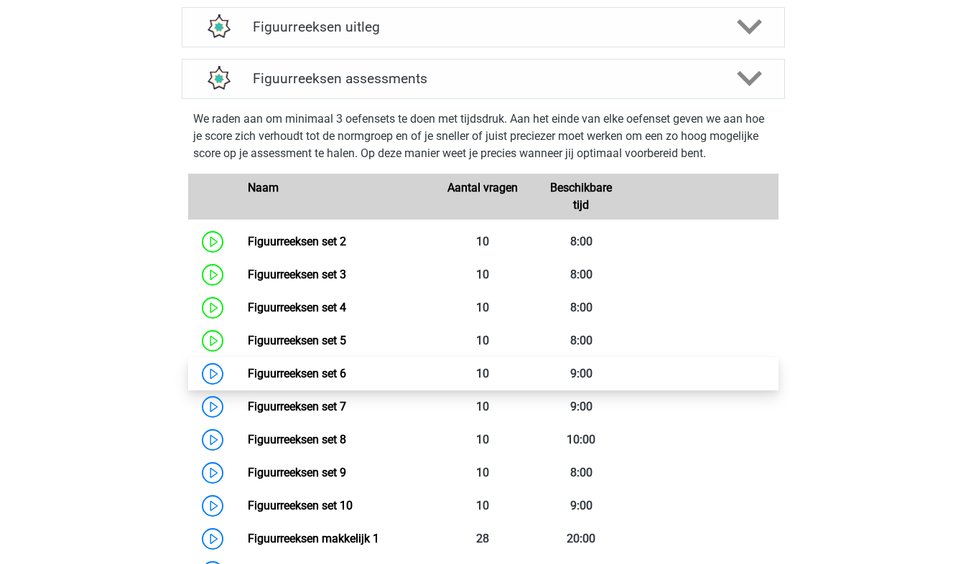
click at [346, 375] on link "Figuurreeksen set 6" at bounding box center [297, 374] width 98 height 14
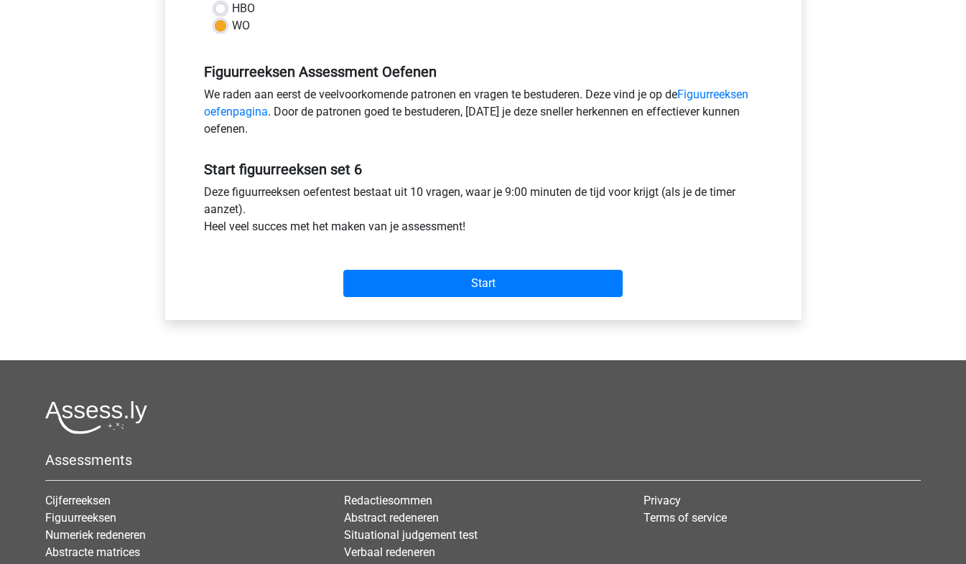
scroll to position [236, 0]
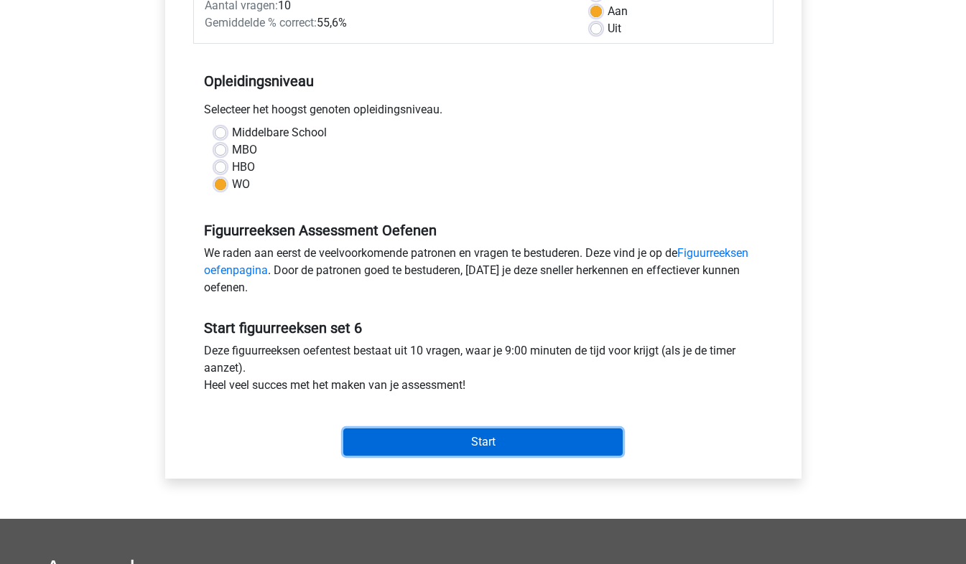
click at [576, 437] on input "Start" at bounding box center [482, 442] width 279 height 27
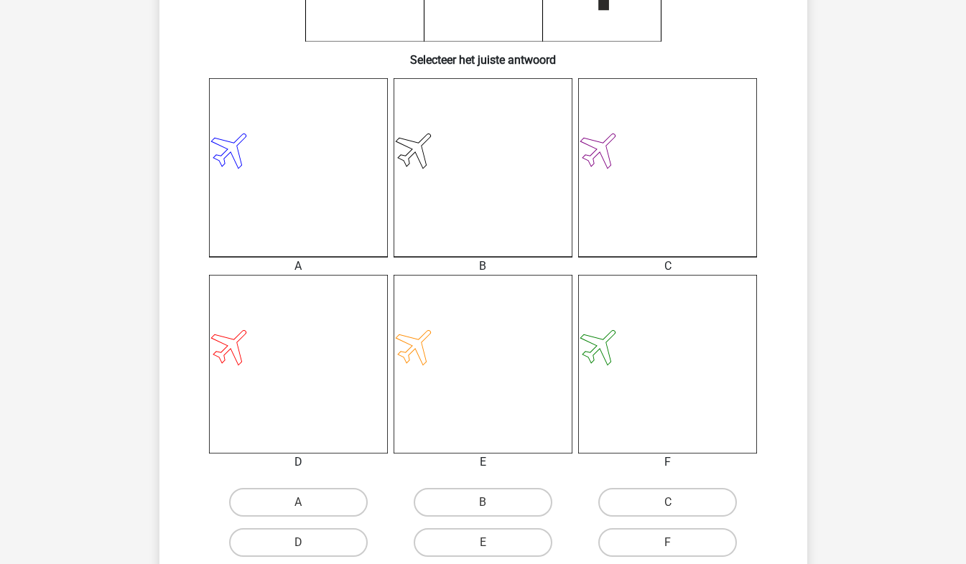
scroll to position [328, 0]
click at [309, 538] on label "D" at bounding box center [298, 542] width 139 height 29
click at [307, 542] on input "D" at bounding box center [302, 546] width 9 height 9
radio input "true"
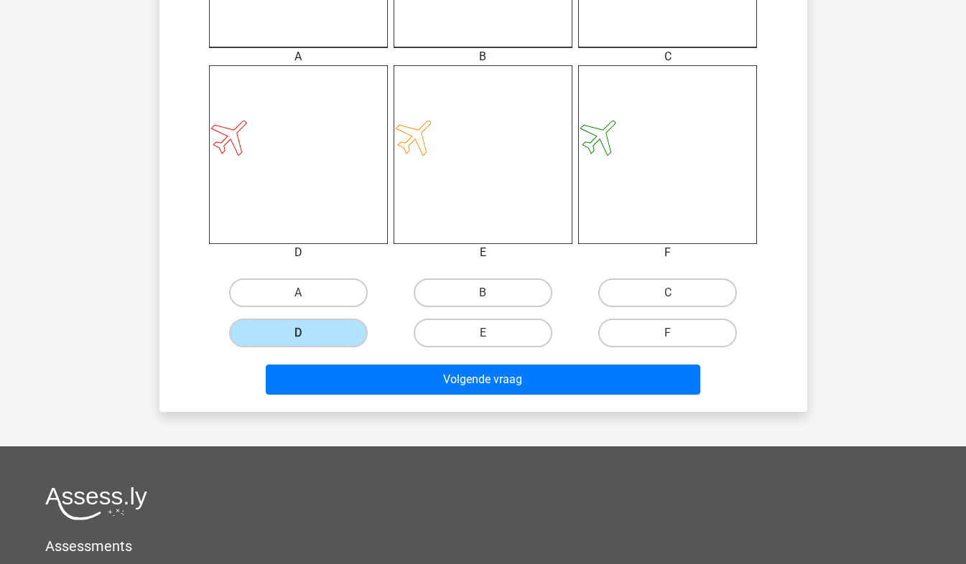
scroll to position [539, 0]
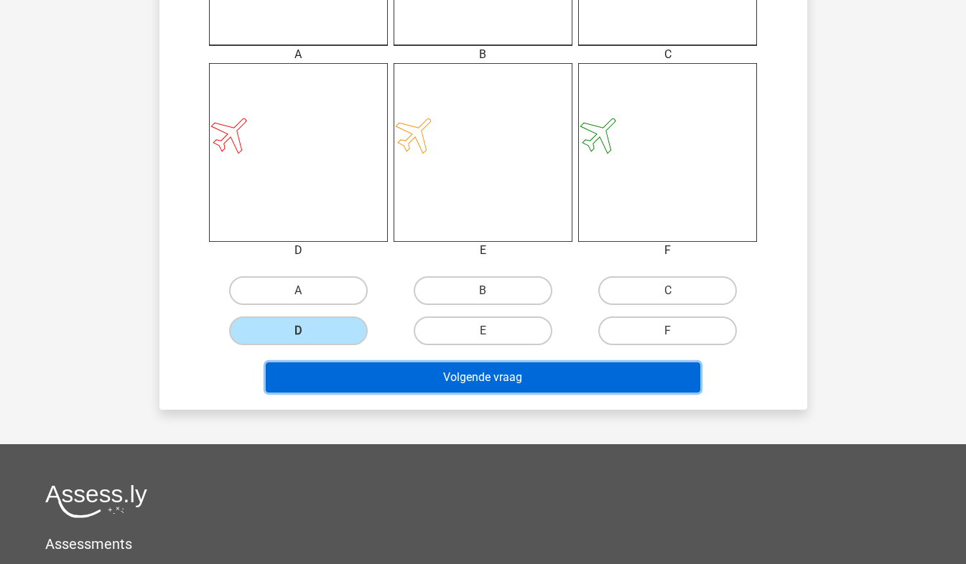
click at [557, 383] on button "Volgende vraag" at bounding box center [483, 378] width 434 height 30
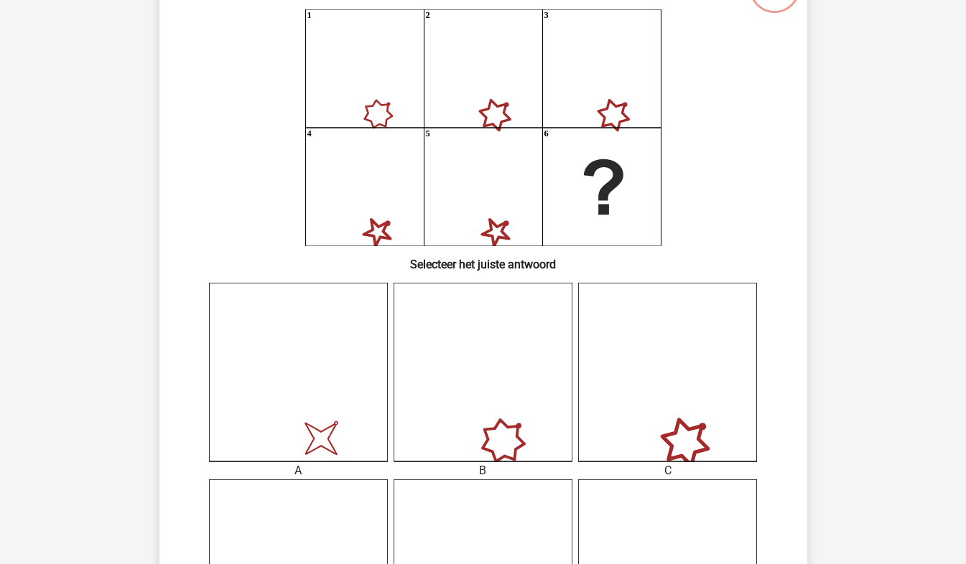
scroll to position [116, 0]
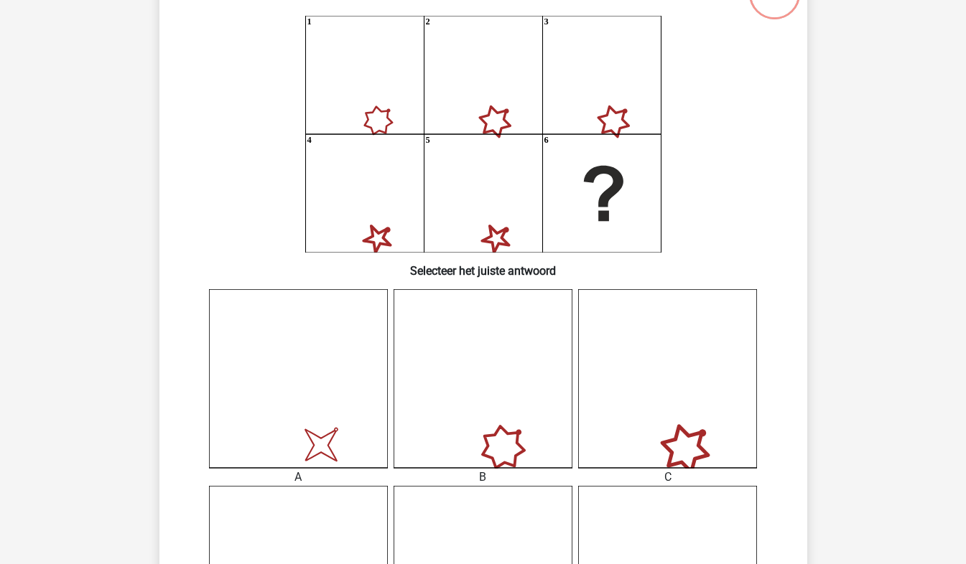
click at [375, 340] on icon "image/svg+xml" at bounding box center [298, 378] width 179 height 179
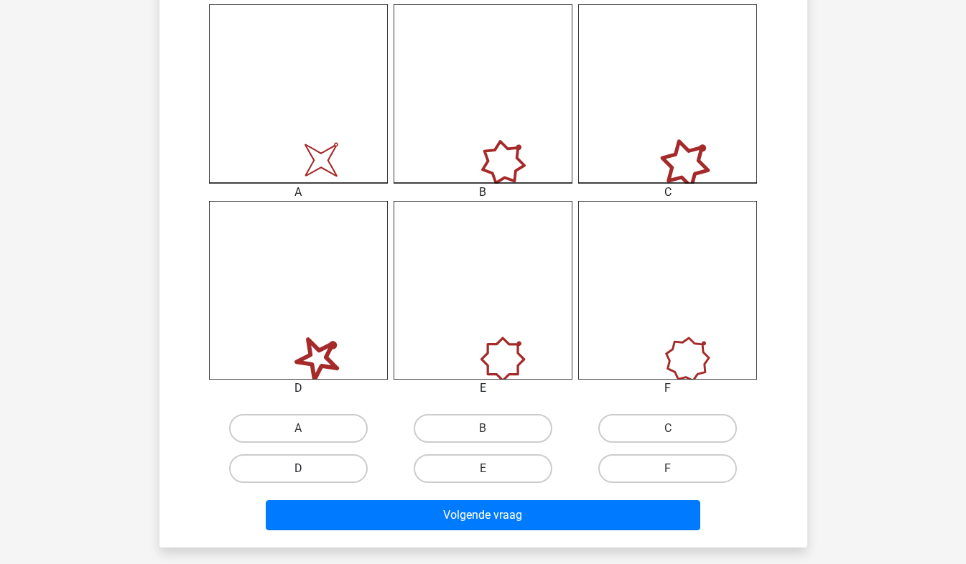
click at [337, 470] on label "D" at bounding box center [298, 468] width 139 height 29
click at [307, 470] on input "D" at bounding box center [302, 473] width 9 height 9
radio input "true"
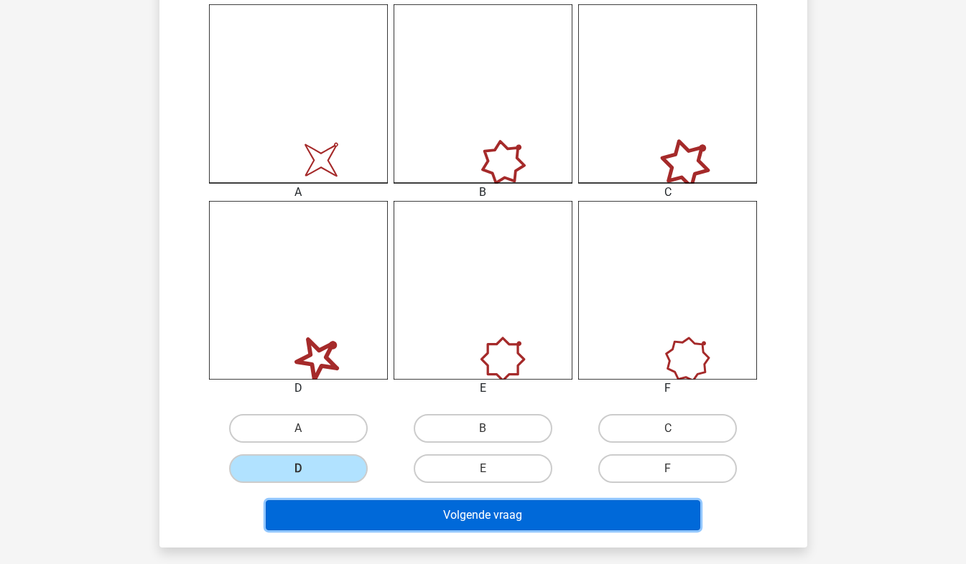
click at [354, 512] on button "Volgende vraag" at bounding box center [483, 515] width 434 height 30
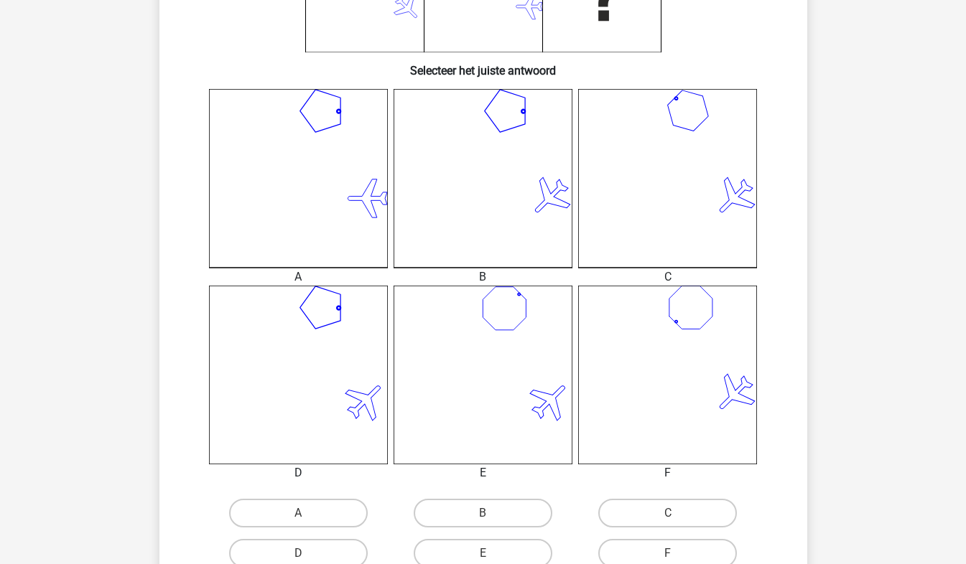
scroll to position [317, 0]
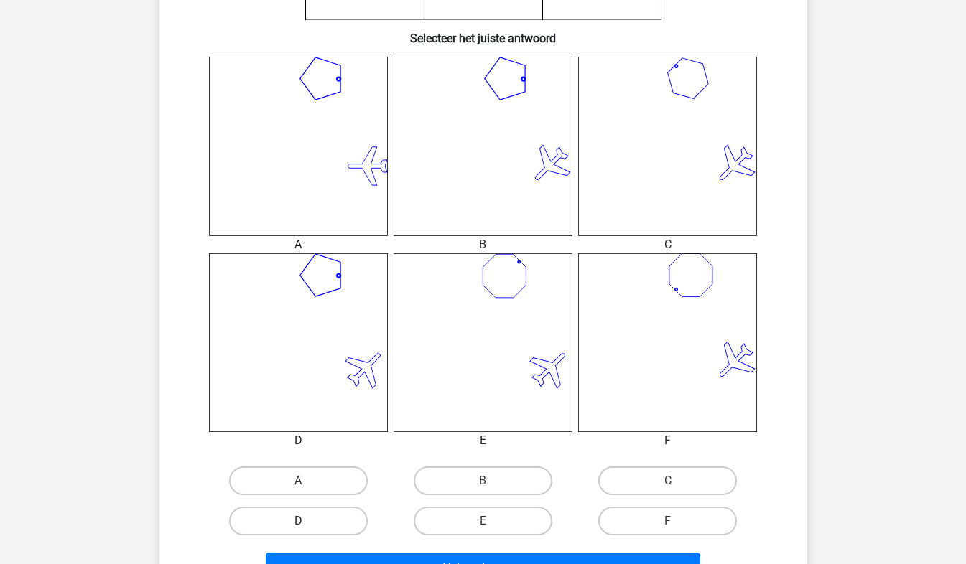
click at [332, 525] on label "D" at bounding box center [298, 521] width 139 height 29
click at [307, 525] on input "D" at bounding box center [302, 525] width 9 height 9
radio input "true"
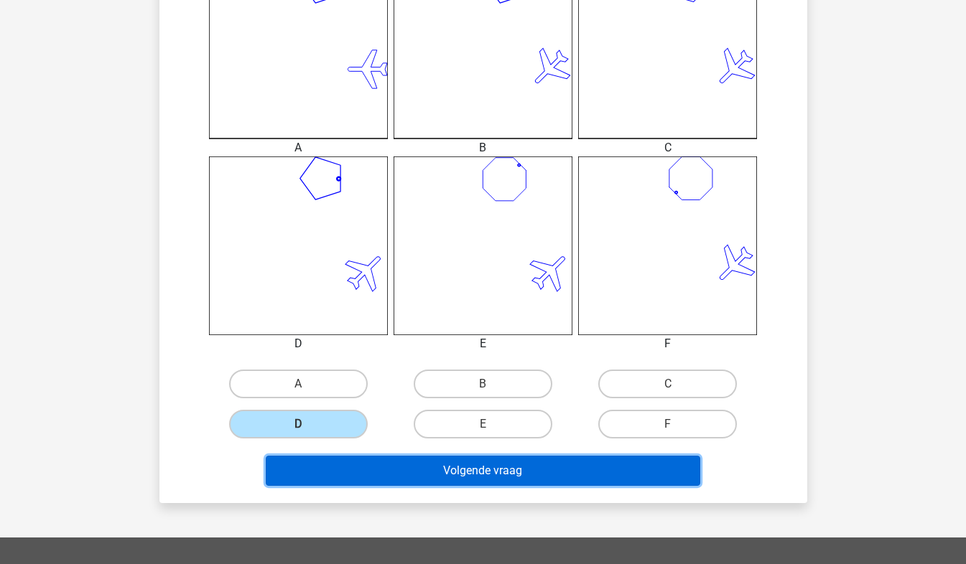
click at [387, 467] on button "Volgende vraag" at bounding box center [483, 471] width 434 height 30
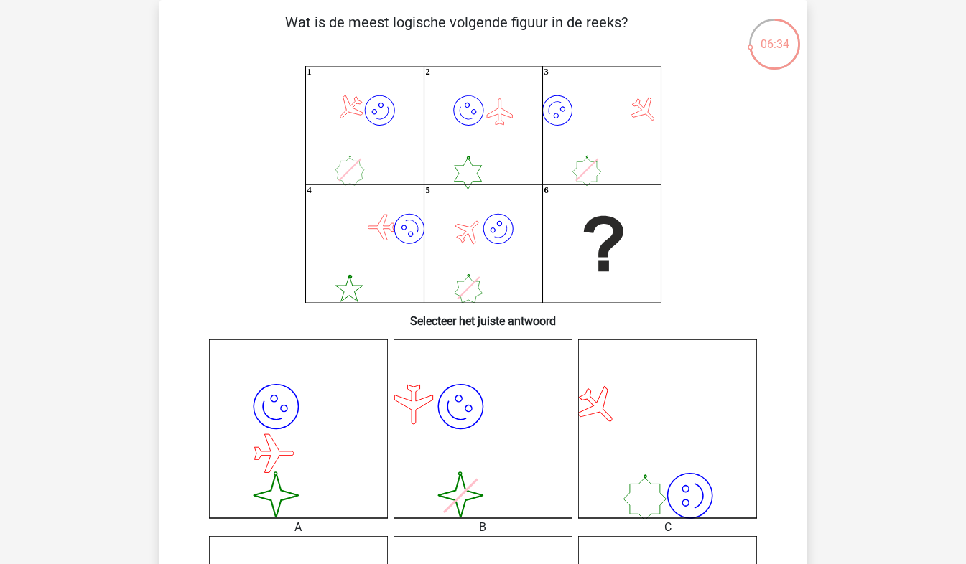
scroll to position [0, 0]
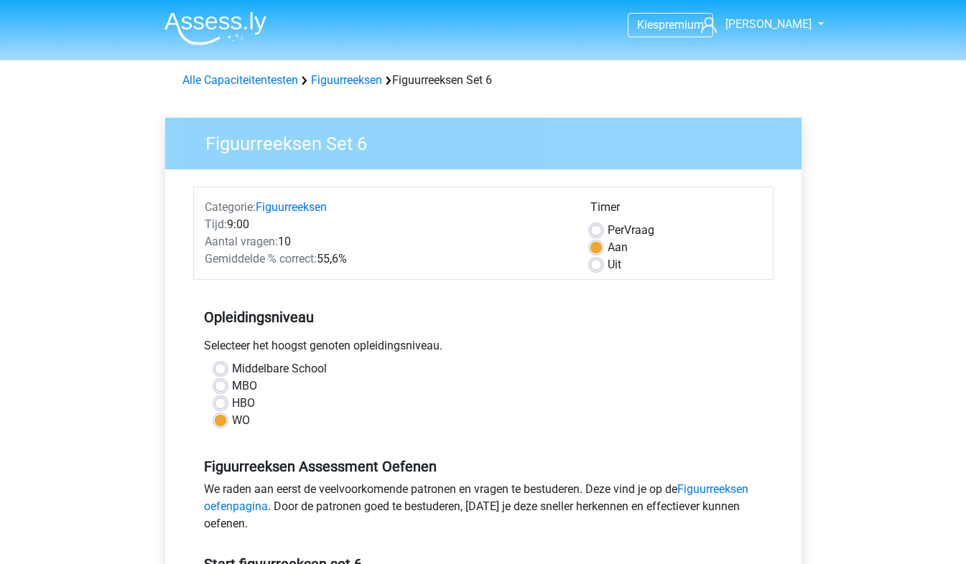
scroll to position [236, 0]
